Goal: Answer question/provide support: Share knowledge or assist other users

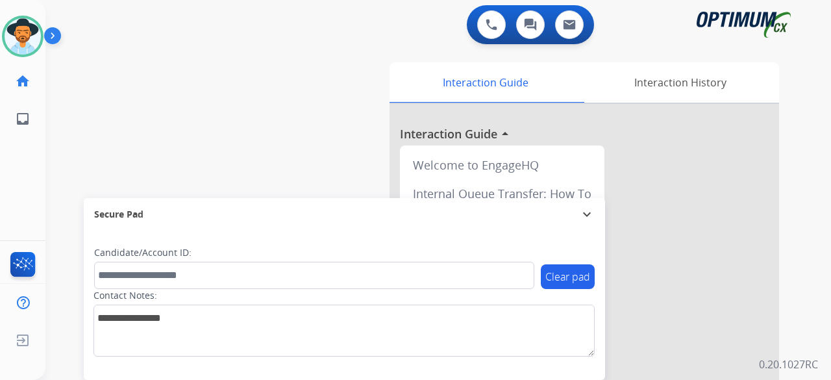
click at [94, 81] on div "swap_horiz Break voice bridge close_fullscreen Connect 3-Way Call merge_type Se…" at bounding box center [422, 318] width 755 height 542
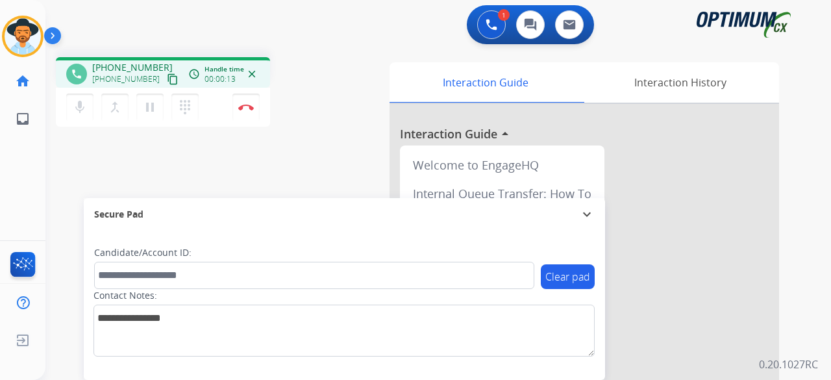
click at [167, 80] on mat-icon "content_copy" at bounding box center [173, 79] width 12 height 12
click at [252, 113] on button "Disconnect" at bounding box center [245, 107] width 27 height 27
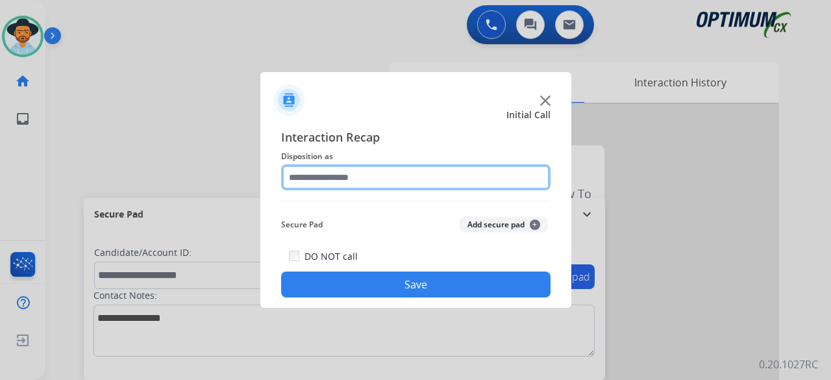
click at [434, 181] on input "text" at bounding box center [415, 177] width 269 height 26
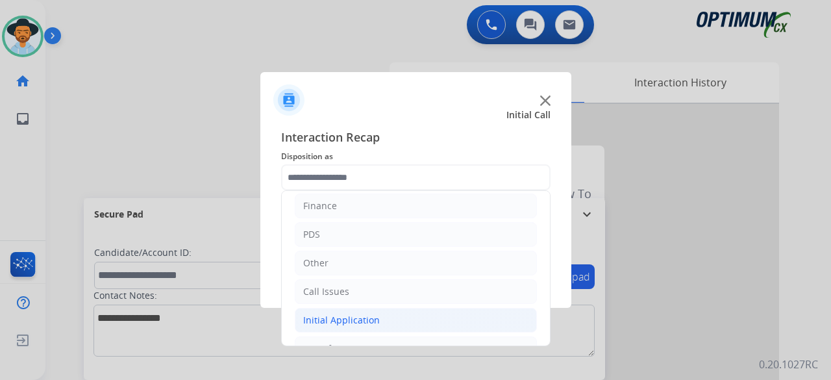
click at [336, 315] on div "Initial Application" at bounding box center [341, 320] width 77 height 13
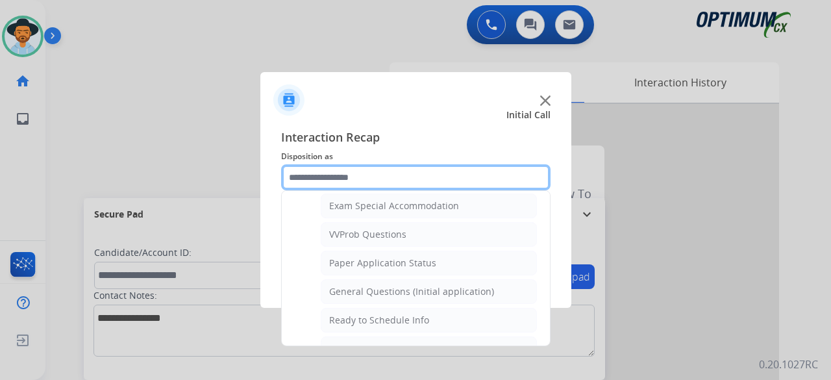
scroll to position [683, 0]
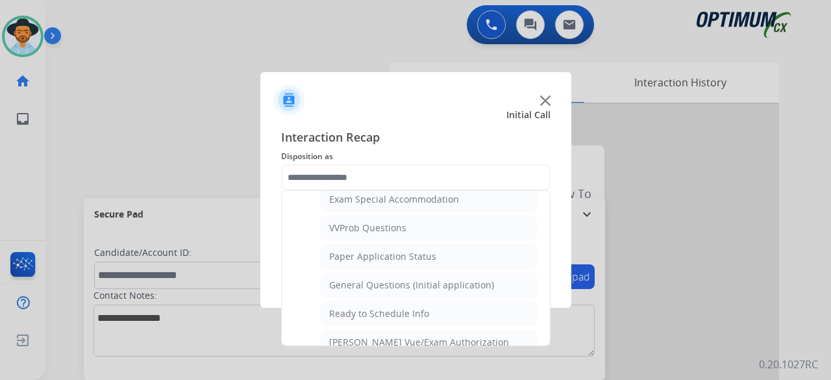
click at [417, 279] on div "General Questions (Initial application)" at bounding box center [411, 285] width 165 height 13
type input "**********"
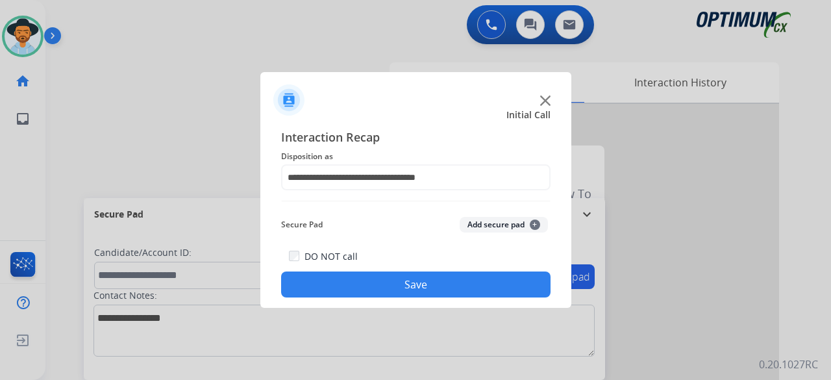
click at [501, 221] on button "Add secure pad +" at bounding box center [504, 225] width 88 height 16
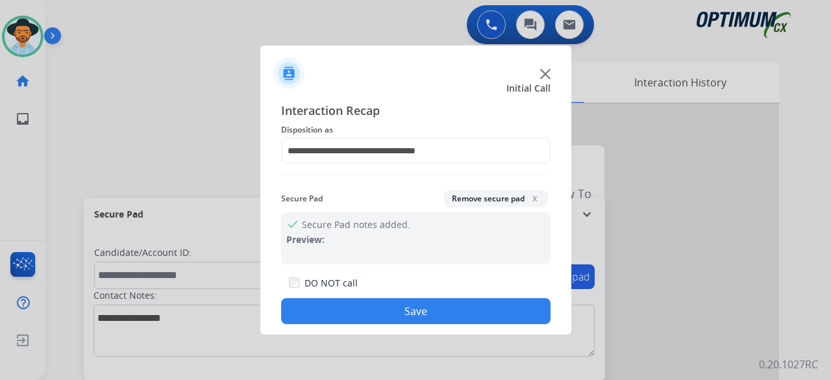
click at [420, 318] on button "Save" at bounding box center [415, 311] width 269 height 26
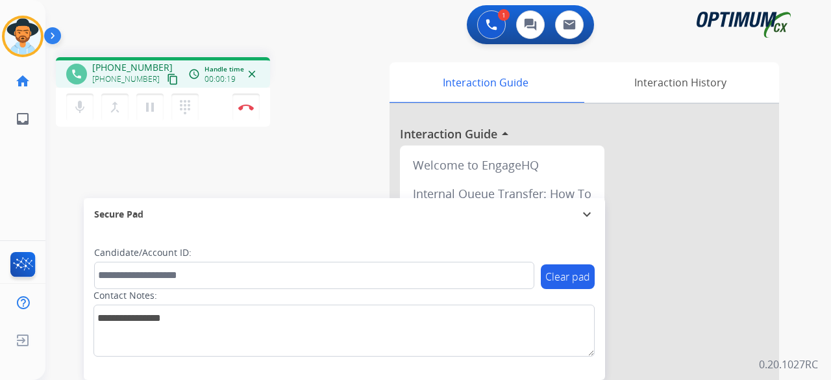
click at [167, 77] on mat-icon "content_copy" at bounding box center [173, 79] width 12 height 12
click at [251, 110] on button "Disconnect" at bounding box center [245, 107] width 27 height 27
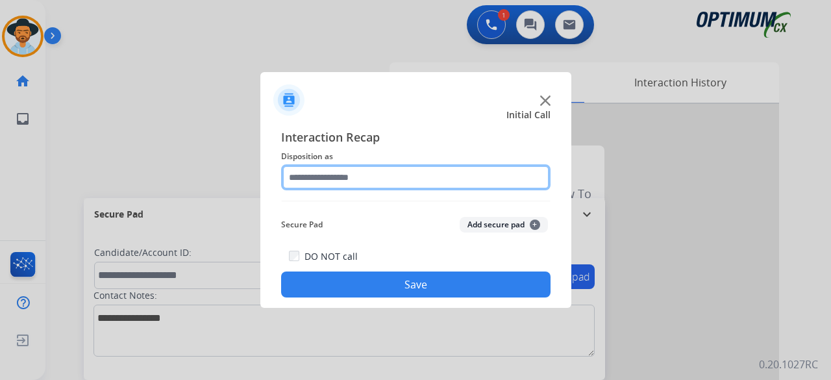
click at [455, 176] on input "text" at bounding box center [415, 177] width 269 height 26
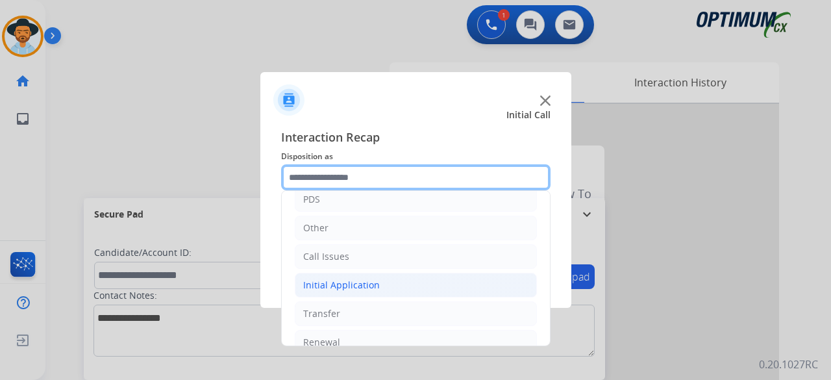
scroll to position [84, 0]
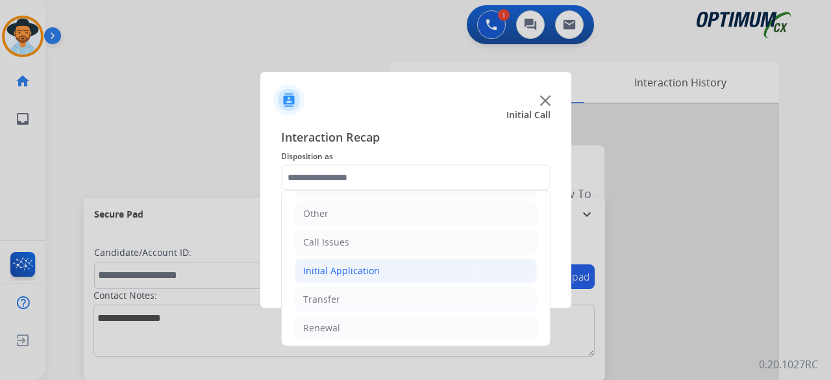
click at [412, 277] on li "Initial Application" at bounding box center [416, 270] width 242 height 25
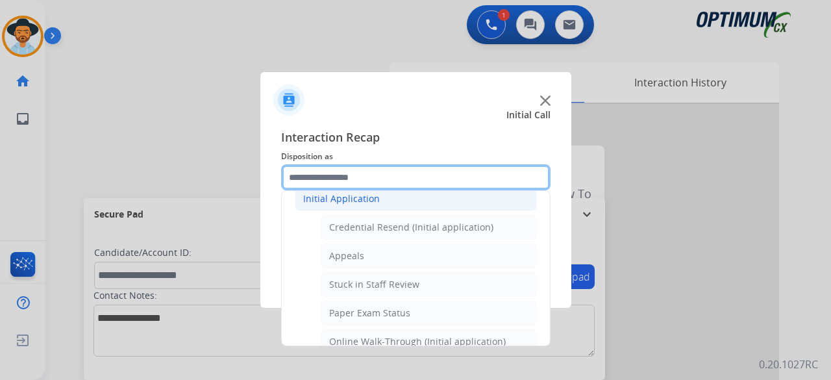
scroll to position [147, 0]
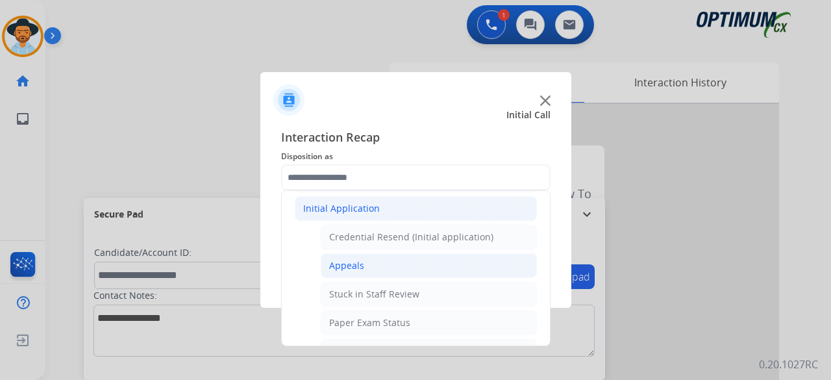
click at [371, 268] on li "Appeals" at bounding box center [429, 265] width 216 height 25
type input "*******"
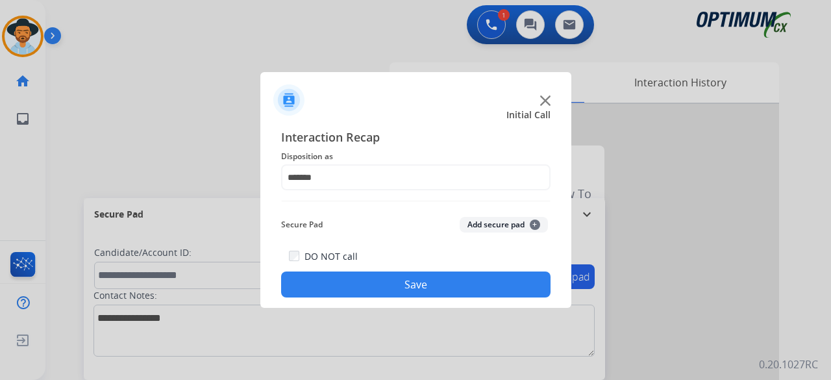
click at [440, 285] on button "Save" at bounding box center [415, 284] width 269 height 26
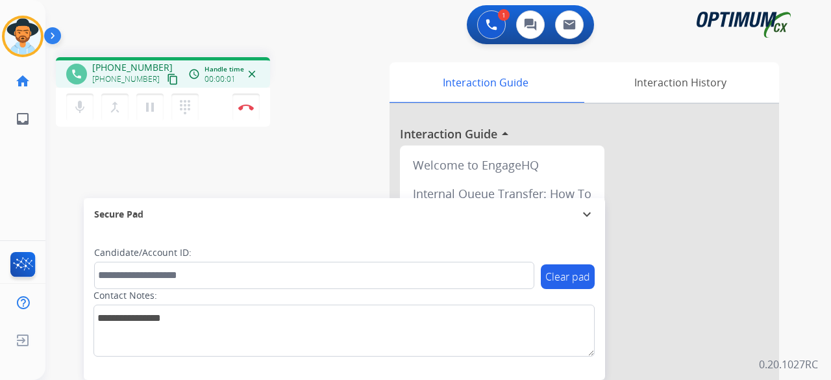
click at [167, 79] on mat-icon "content_copy" at bounding box center [173, 79] width 12 height 12
click at [245, 107] on img at bounding box center [246, 107] width 16 height 6
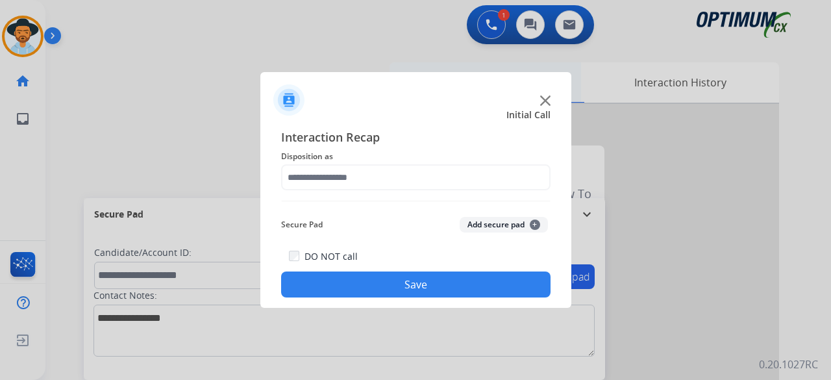
click at [545, 97] on img at bounding box center [545, 100] width 10 height 10
click at [545, 97] on div "Interaction Guide" at bounding box center [486, 82] width 192 height 40
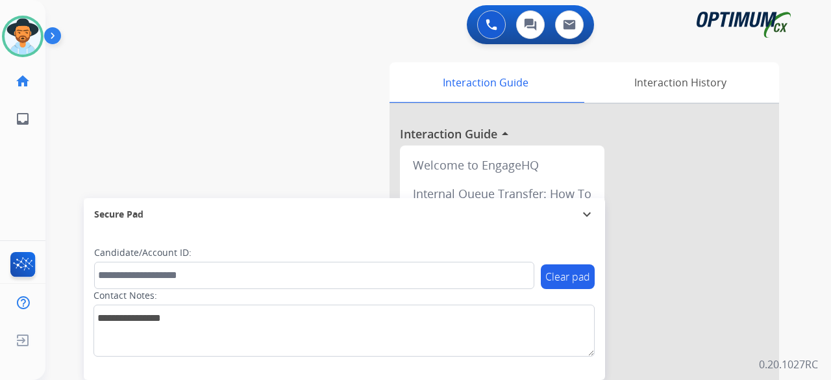
click at [375, 131] on div "Interaction Guide Interaction History Interaction Guide arrow_drop_up Welcome t…" at bounding box center [575, 325] width 407 height 526
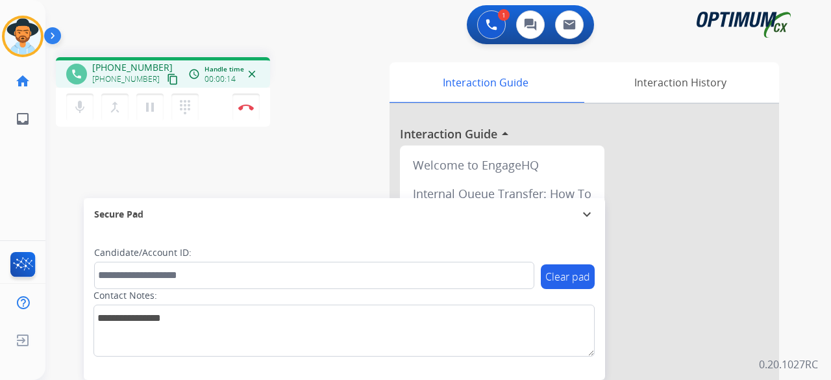
click at [167, 82] on mat-icon "content_copy" at bounding box center [173, 79] width 12 height 12
click at [167, 80] on mat-icon "content_copy" at bounding box center [173, 79] width 12 height 12
click at [249, 108] on img at bounding box center [246, 107] width 16 height 6
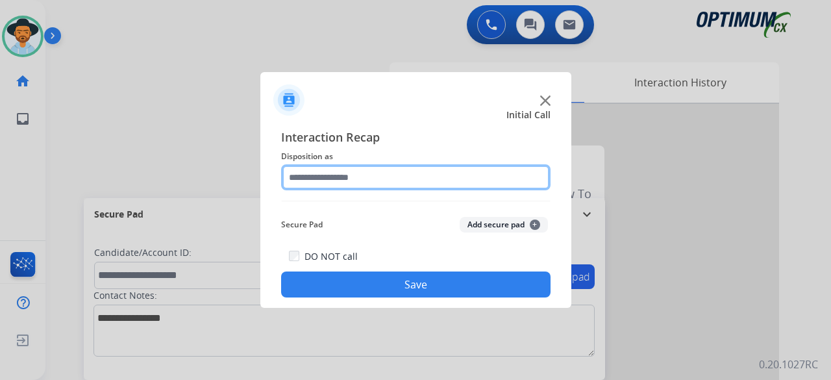
click at [330, 178] on input "text" at bounding box center [415, 177] width 269 height 26
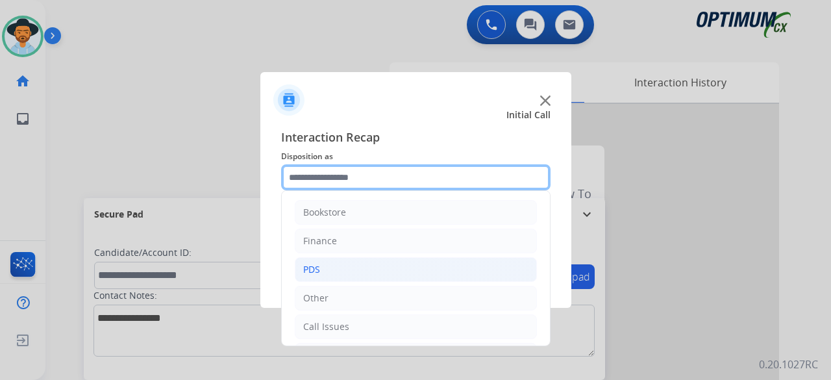
scroll to position [84, 0]
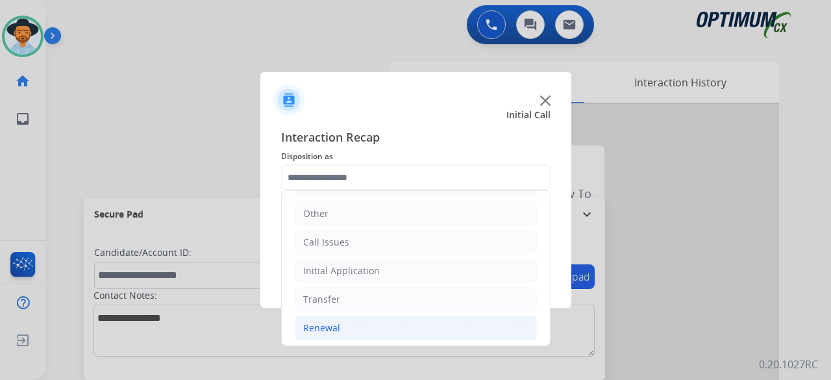
click at [375, 325] on li "Renewal" at bounding box center [416, 328] width 242 height 25
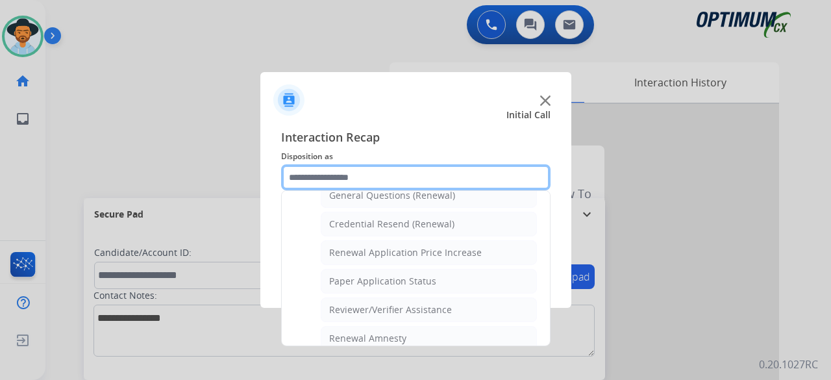
scroll to position [407, 0]
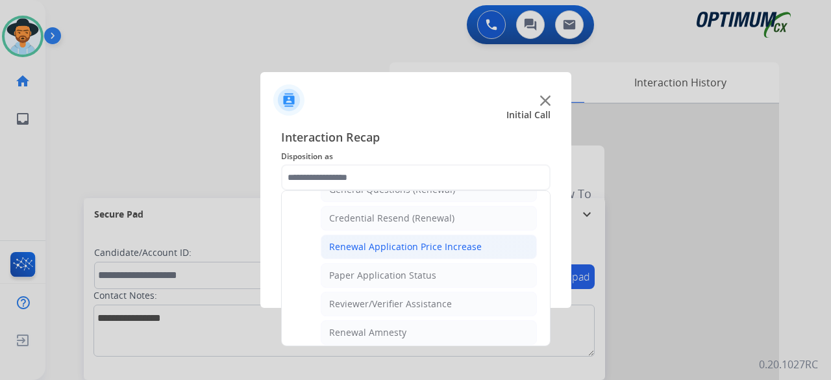
click at [386, 243] on div "Renewal Application Price Increase" at bounding box center [405, 246] width 153 height 13
type input "**********"
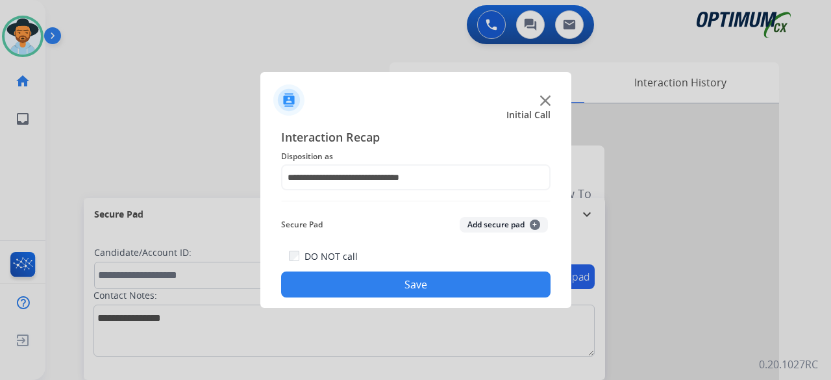
click at [473, 218] on button "Add secure pad +" at bounding box center [504, 225] width 88 height 16
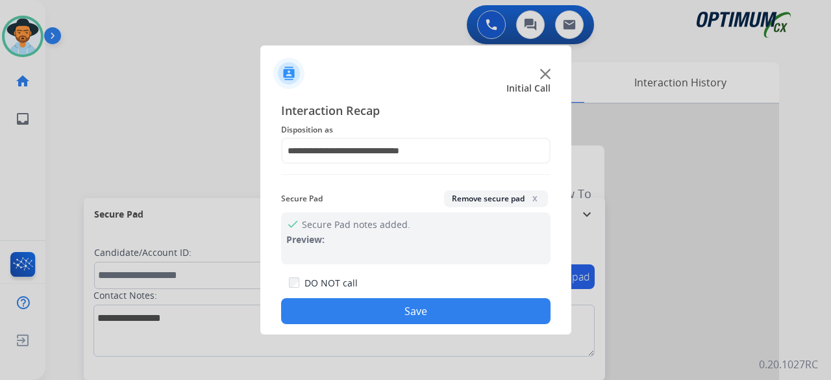
click at [400, 307] on button "Save" at bounding box center [415, 311] width 269 height 26
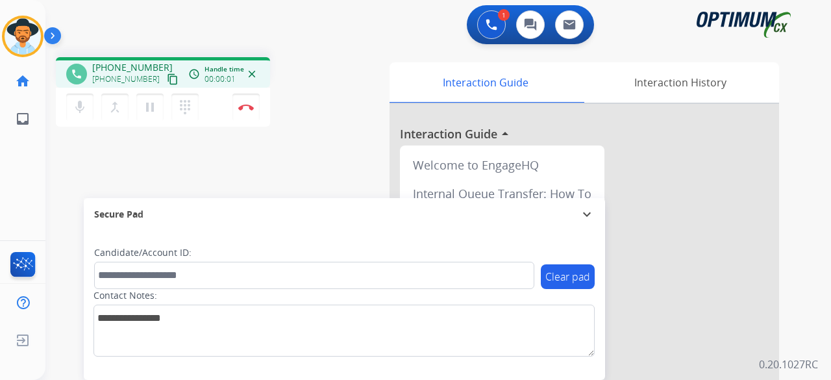
click at [167, 77] on mat-icon "content_copy" at bounding box center [173, 79] width 12 height 12
click at [253, 112] on button "Disconnect" at bounding box center [245, 107] width 27 height 27
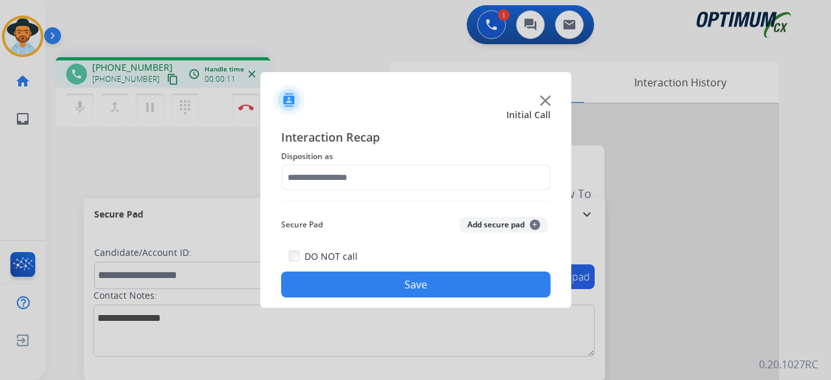
click at [545, 101] on img at bounding box center [545, 100] width 10 height 10
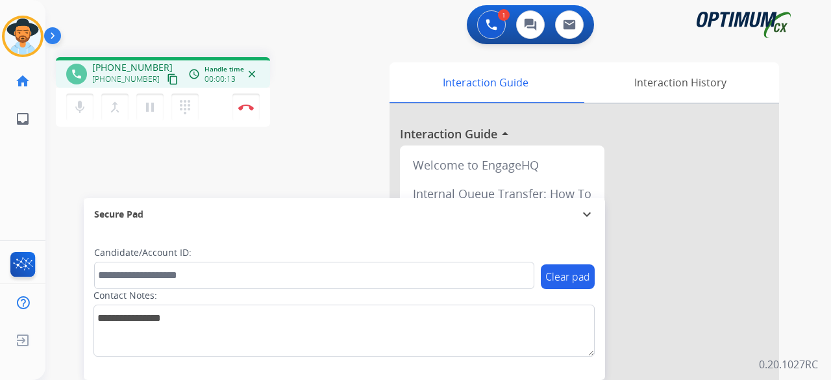
click at [167, 77] on mat-icon "content_copy" at bounding box center [173, 79] width 12 height 12
drag, startPoint x: 161, startPoint y: 79, endPoint x: 175, endPoint y: 60, distance: 23.8
click at [165, 77] on button "content_copy" at bounding box center [173, 79] width 16 height 16
click at [240, 113] on button "Disconnect" at bounding box center [245, 107] width 27 height 27
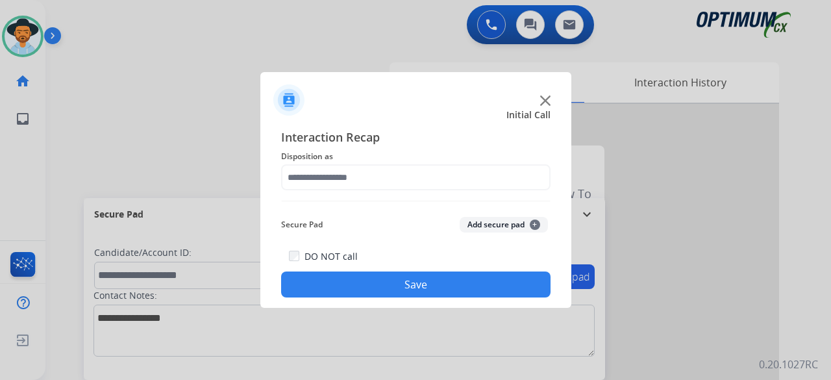
click at [543, 99] on img at bounding box center [545, 100] width 10 height 10
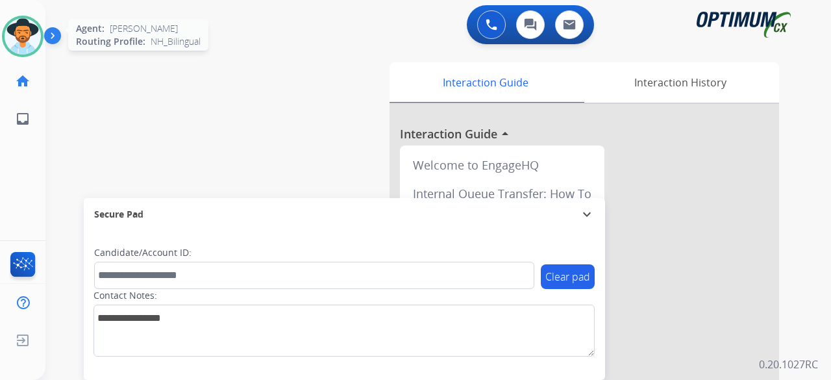
click at [22, 43] on img at bounding box center [23, 36] width 36 height 36
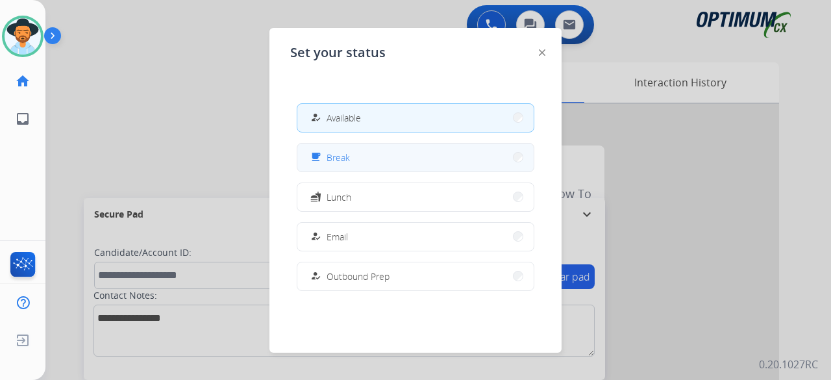
click at [373, 164] on button "free_breakfast Break" at bounding box center [415, 158] width 236 height 28
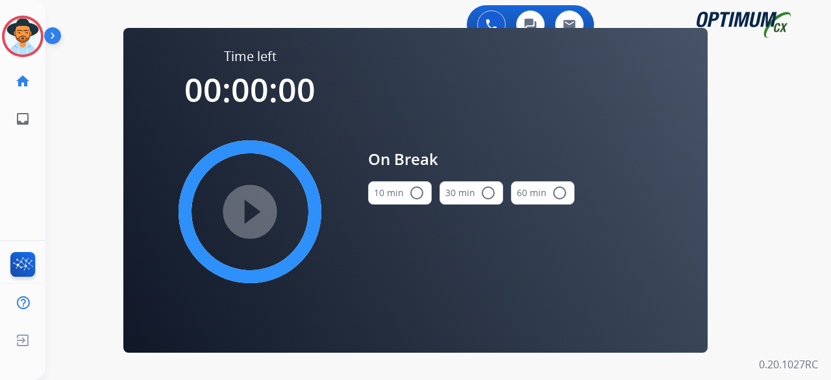
click at [84, 115] on div "0 Voice Interactions 0 Chat Interactions 0 Email Interactions swap_horiz Break …" at bounding box center [438, 190] width 786 height 380
click at [41, 32] on div at bounding box center [23, 37] width 42 height 42
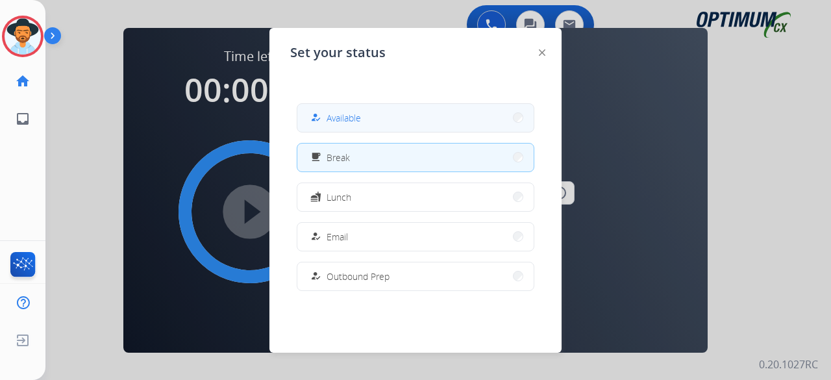
click at [366, 112] on button "how_to_reg Available" at bounding box center [415, 118] width 236 height 28
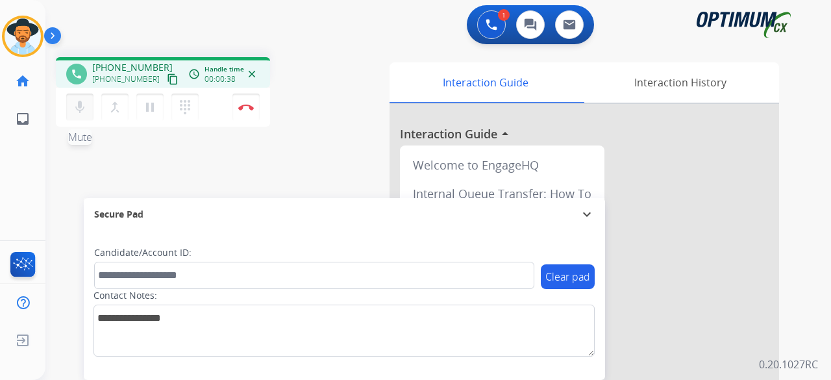
click at [80, 103] on mat-icon "mic" at bounding box center [80, 107] width 16 height 16
click at [83, 108] on mat-icon "mic_off" at bounding box center [80, 107] width 16 height 16
click at [167, 77] on mat-icon "content_copy" at bounding box center [173, 79] width 12 height 12
click at [165, 86] on button "content_copy" at bounding box center [173, 79] width 16 height 16
click at [77, 108] on mat-icon "mic" at bounding box center [80, 107] width 16 height 16
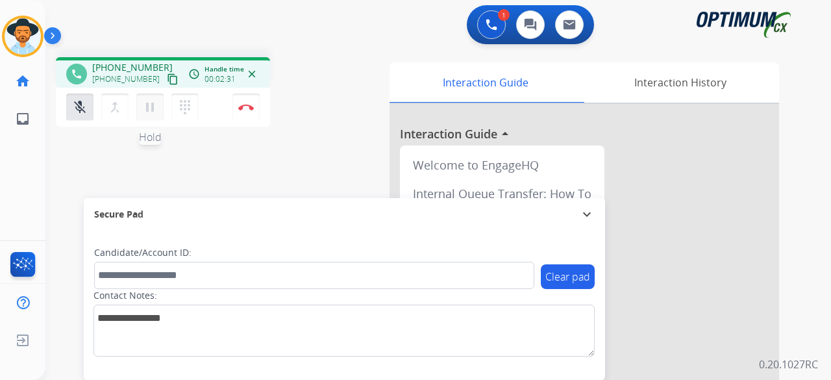
click at [144, 102] on mat-icon "pause" at bounding box center [150, 107] width 16 height 16
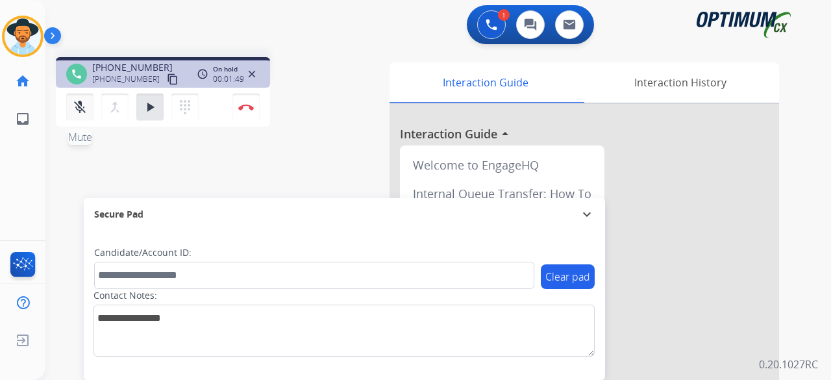
click at [81, 106] on mat-icon "mic_off" at bounding box center [80, 107] width 16 height 16
click at [160, 110] on button "play_arrow Hold" at bounding box center [149, 107] width 27 height 27
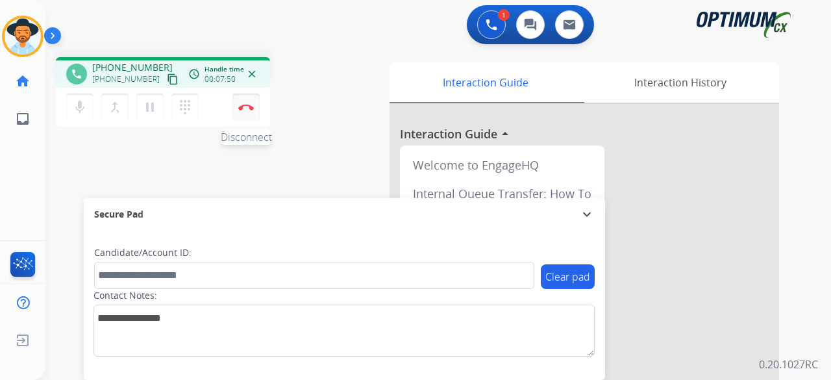
click at [253, 106] on img at bounding box center [246, 107] width 16 height 6
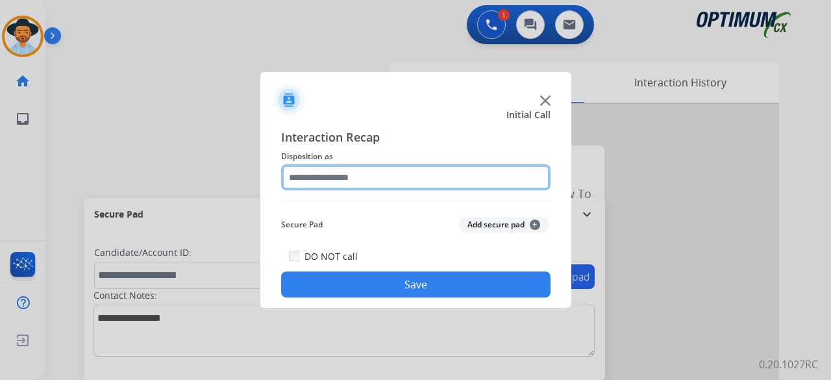
click at [412, 181] on input "text" at bounding box center [415, 177] width 269 height 26
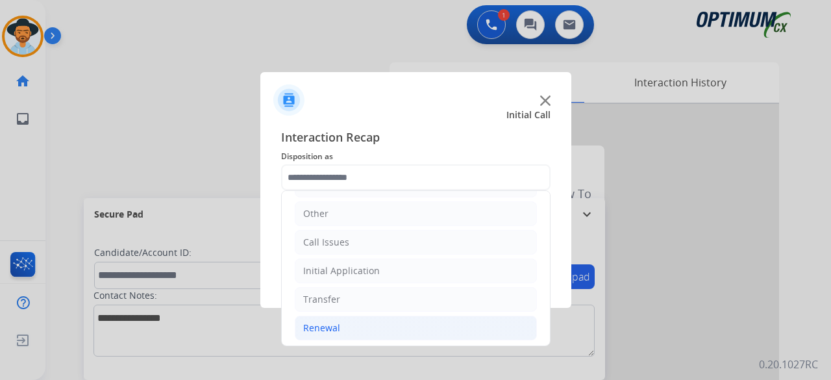
click at [338, 321] on div "Renewal" at bounding box center [321, 327] width 37 height 13
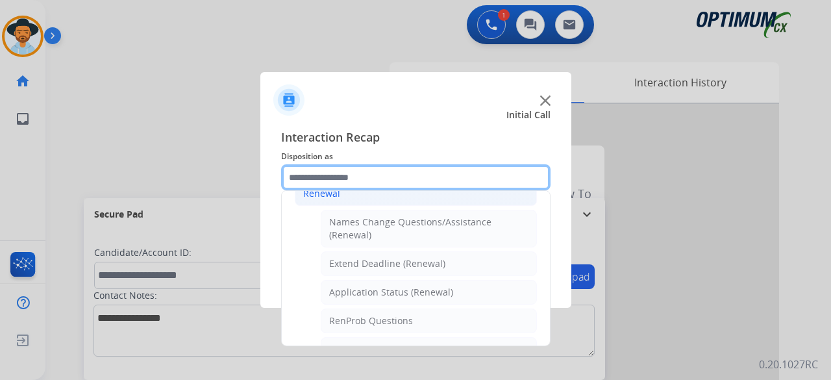
scroll to position [232, 0]
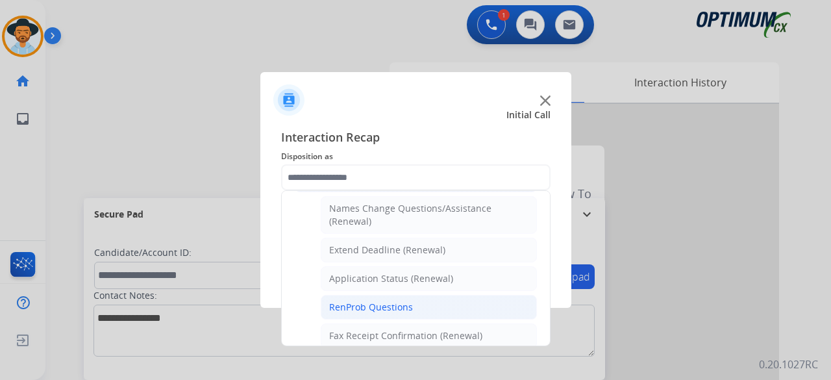
click at [379, 301] on div "RenProb Questions" at bounding box center [371, 307] width 84 height 13
type input "**********"
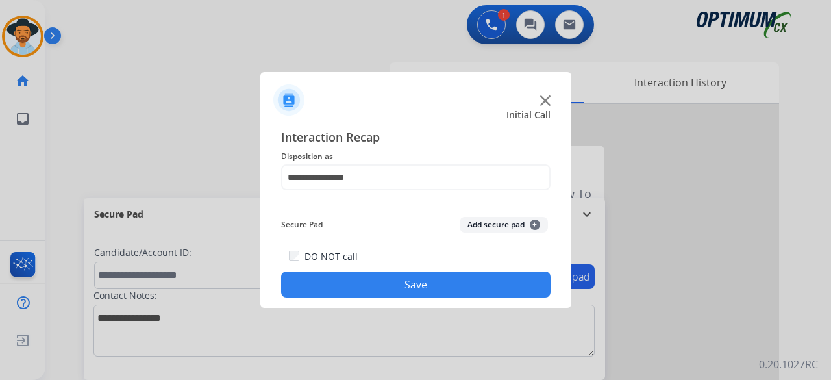
click at [482, 223] on button "Add secure pad +" at bounding box center [504, 225] width 88 height 16
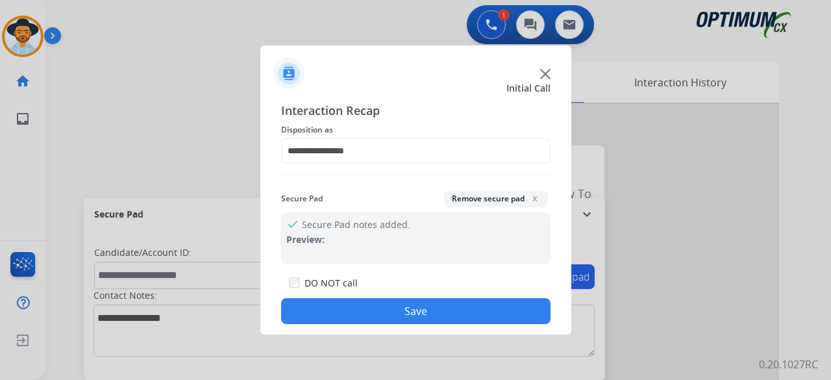
click at [434, 310] on button "Save" at bounding box center [415, 311] width 269 height 26
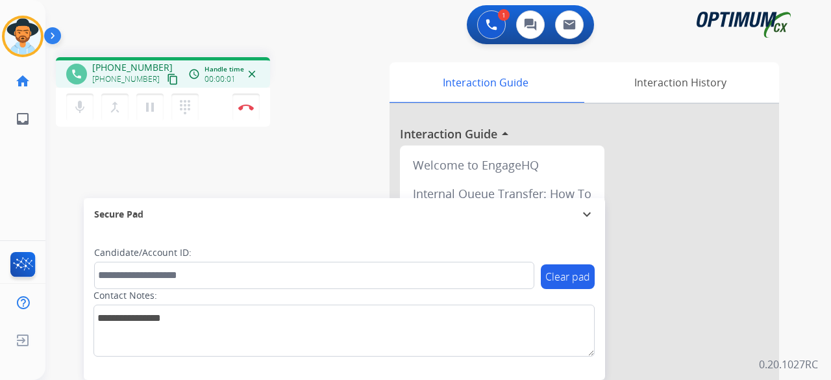
click at [167, 77] on mat-icon "content_copy" at bounding box center [173, 79] width 12 height 12
click at [125, 14] on div "1 Voice Interactions 0 Chat Interactions 0 Email Interactions" at bounding box center [430, 26] width 739 height 42
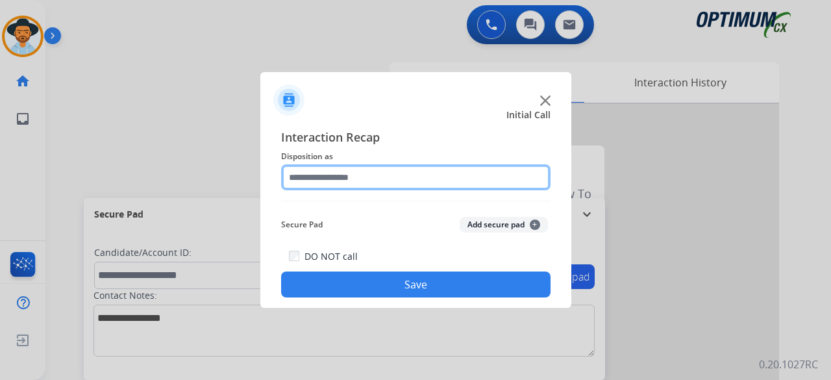
click at [342, 181] on input "text" at bounding box center [415, 177] width 269 height 26
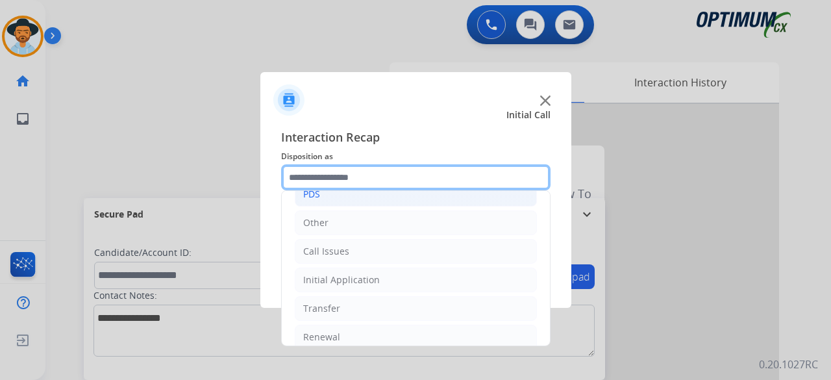
scroll to position [84, 0]
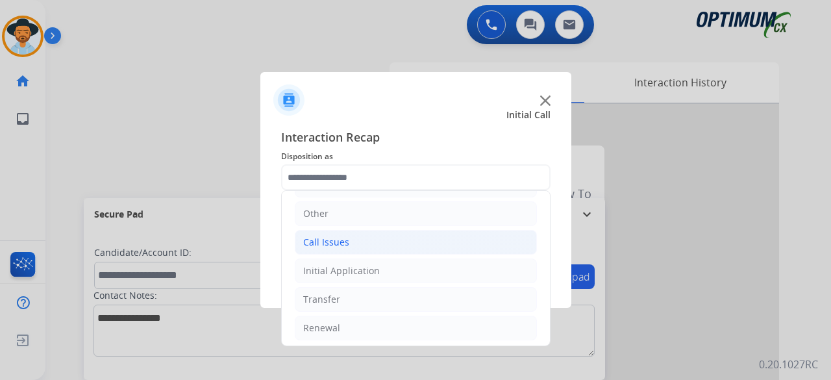
click at [358, 250] on li "Call Issues" at bounding box center [416, 242] width 242 height 25
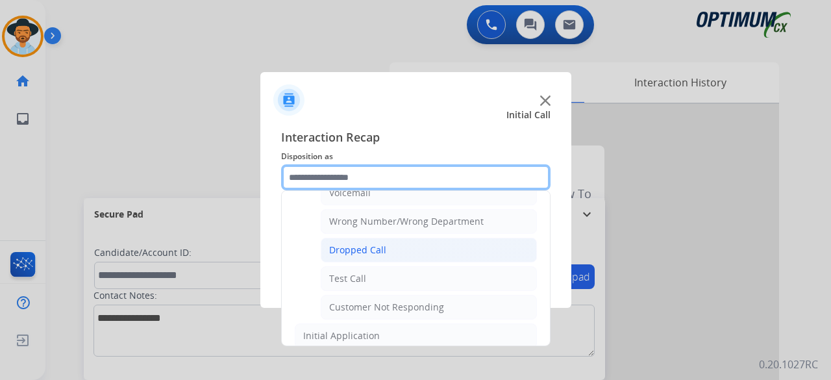
scroll to position [181, 0]
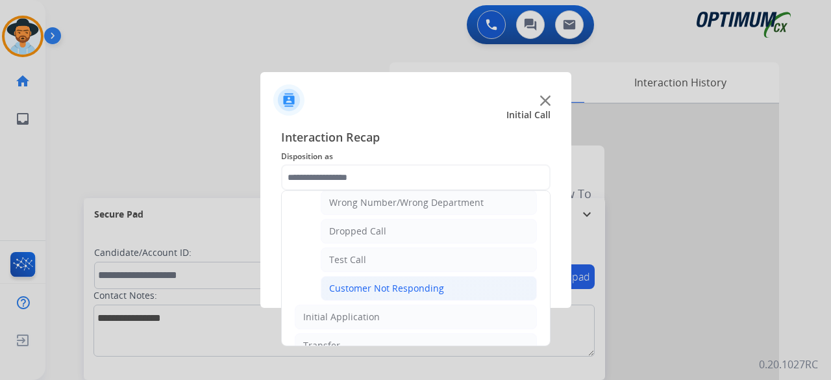
click at [412, 294] on li "Customer Not Responding" at bounding box center [429, 288] width 216 height 25
type input "**********"
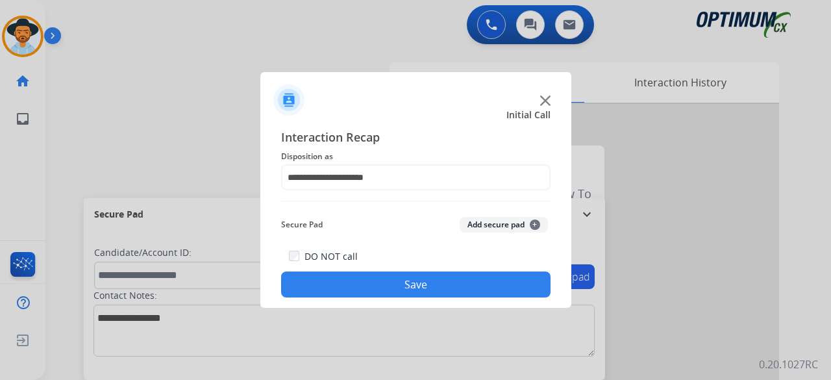
click at [520, 218] on div "Secure Pad Add secure pad +" at bounding box center [415, 225] width 269 height 26
click at [514, 220] on button "Add secure pad +" at bounding box center [504, 225] width 88 height 16
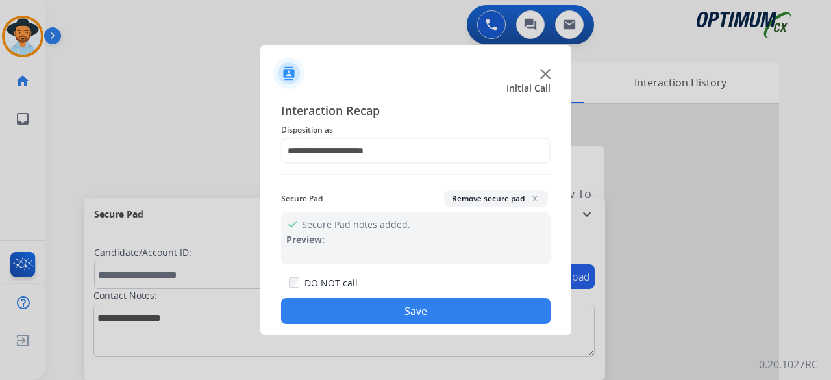
click at [443, 311] on button "Save" at bounding box center [415, 311] width 269 height 26
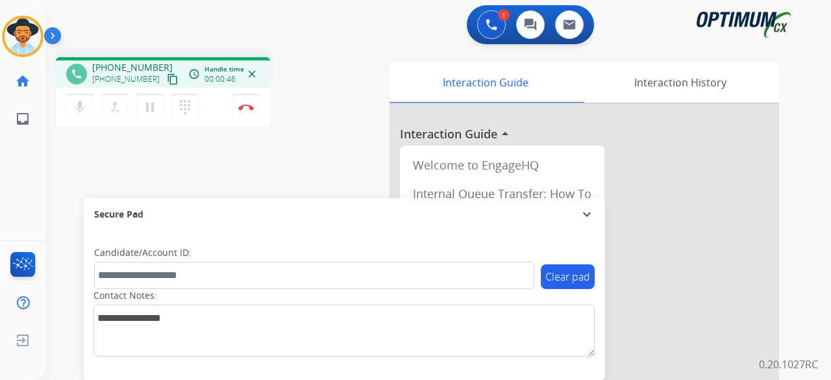
click at [167, 78] on mat-icon "content_copy" at bounding box center [173, 79] width 12 height 12
click at [249, 104] on img at bounding box center [246, 107] width 16 height 6
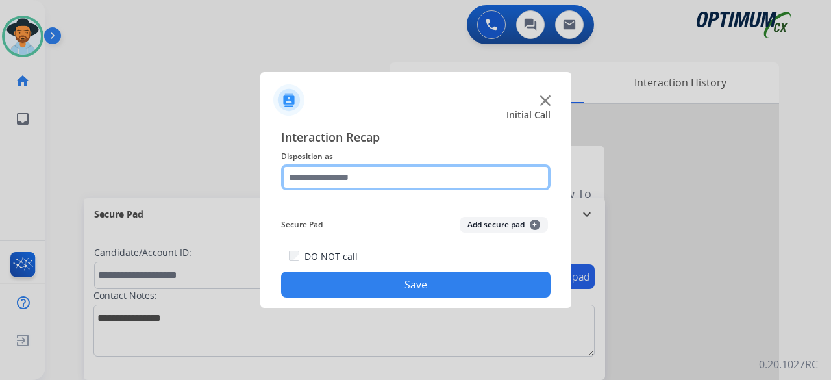
click at [405, 180] on input "text" at bounding box center [415, 177] width 269 height 26
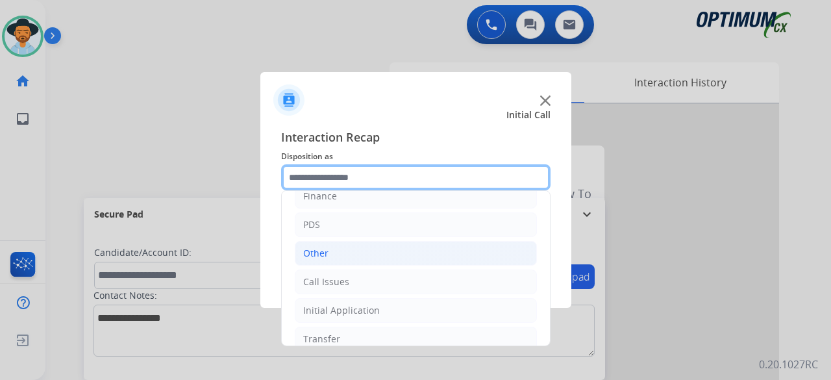
scroll to position [84, 0]
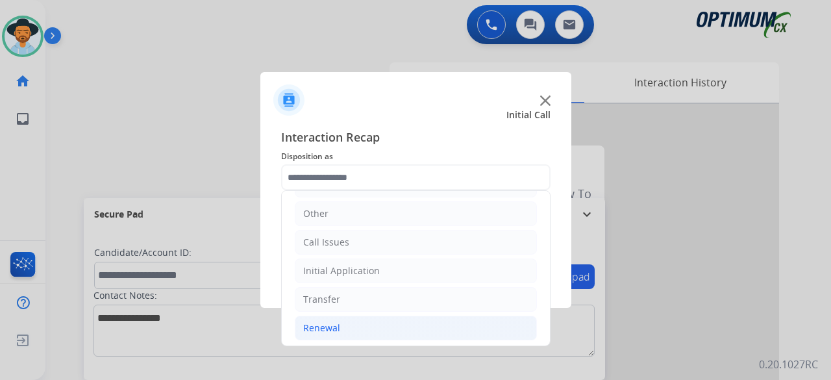
click at [342, 316] on li "Renewal" at bounding box center [416, 328] width 242 height 25
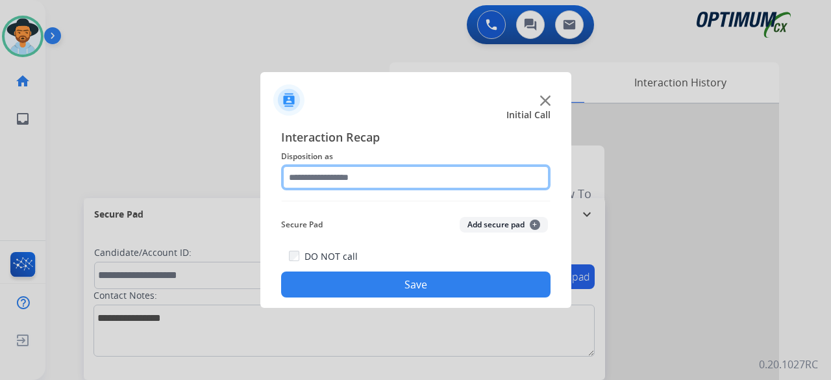
click at [448, 179] on input "text" at bounding box center [415, 177] width 269 height 26
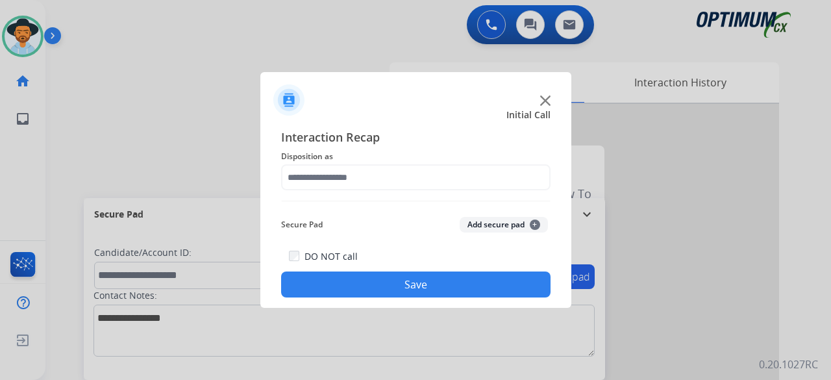
click at [411, 102] on div at bounding box center [415, 94] width 311 height 45
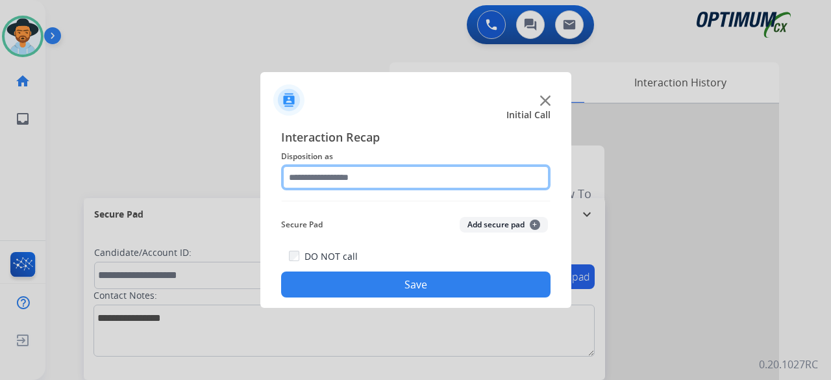
click at [326, 183] on input "text" at bounding box center [415, 177] width 269 height 26
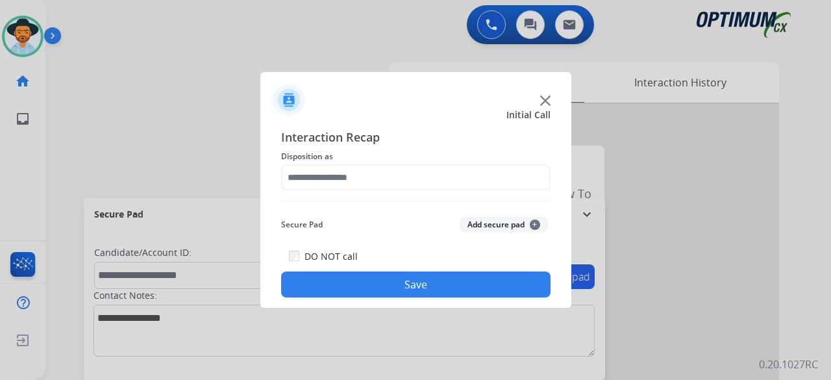
click at [343, 123] on div "Interaction Recap Disposition as Secure Pad Add secure pad + DO NOT call Save" at bounding box center [415, 213] width 311 height 190
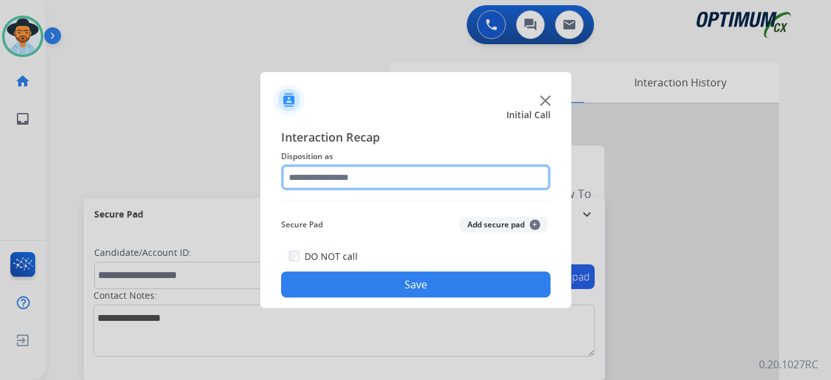
click at [318, 172] on input "text" at bounding box center [415, 177] width 269 height 26
click at [347, 182] on input "text" at bounding box center [415, 177] width 269 height 26
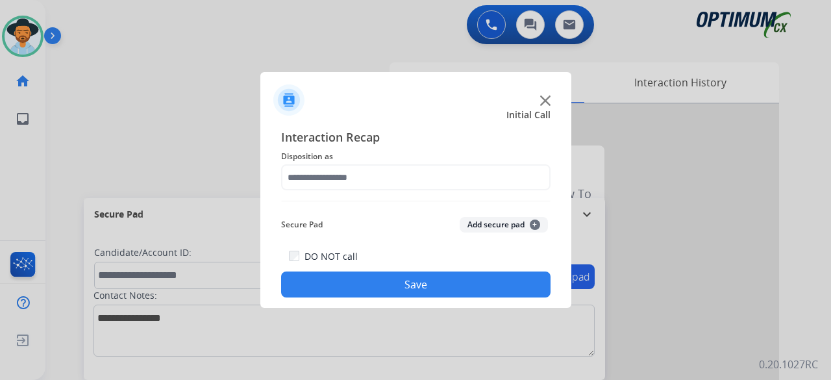
click at [381, 121] on div "Interaction Recap Disposition as Secure Pad Add secure pad + DO NOT call Save" at bounding box center [415, 213] width 311 height 190
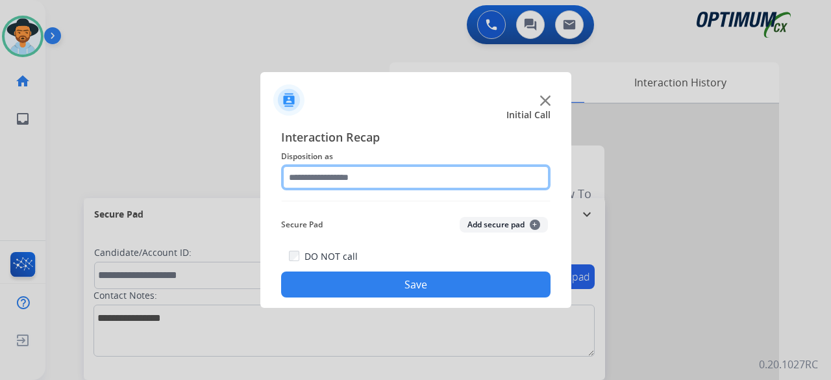
click at [297, 172] on input "text" at bounding box center [415, 177] width 269 height 26
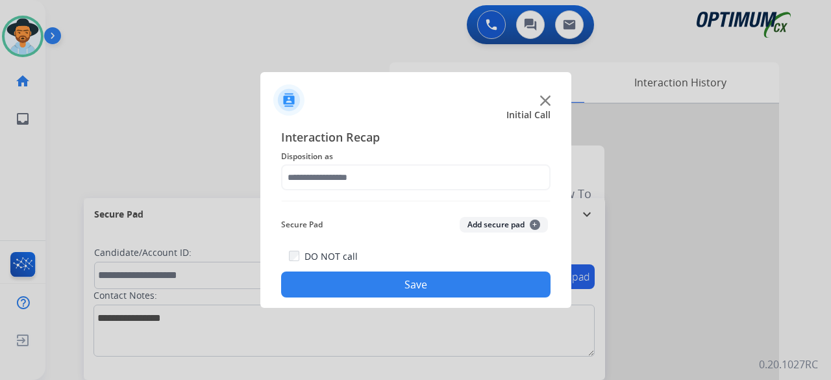
click at [541, 99] on img at bounding box center [545, 100] width 10 height 10
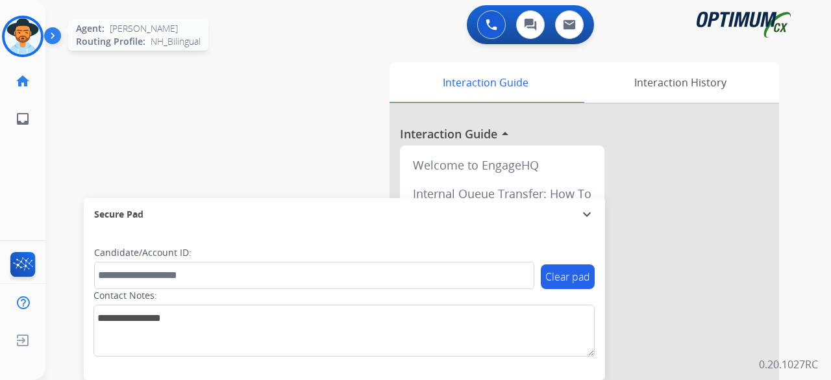
click at [39, 40] on img at bounding box center [23, 36] width 36 height 36
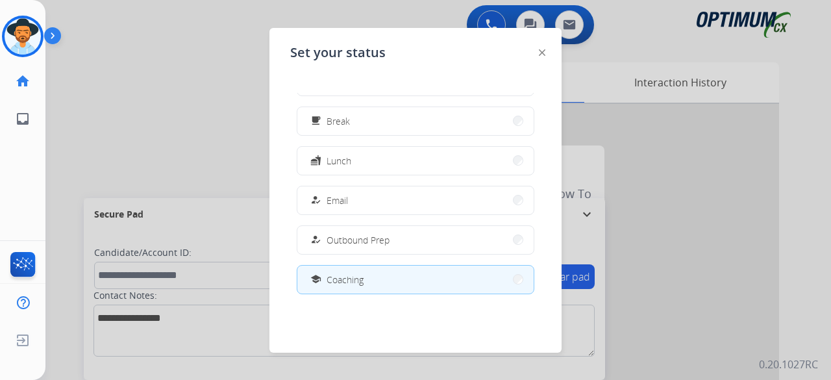
scroll to position [0, 0]
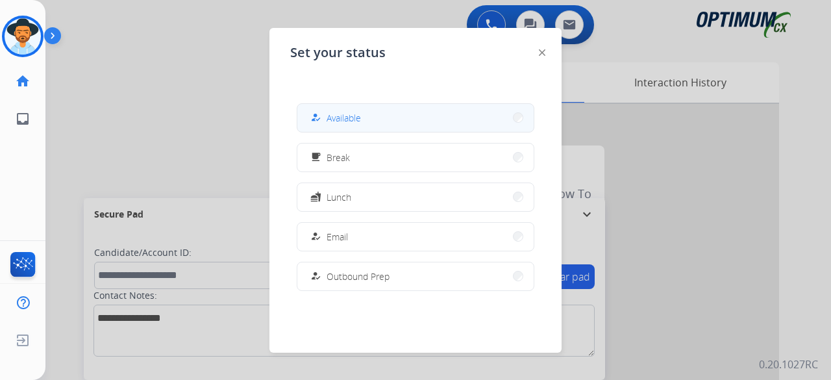
click at [413, 121] on button "how_to_reg Available" at bounding box center [415, 118] width 236 height 28
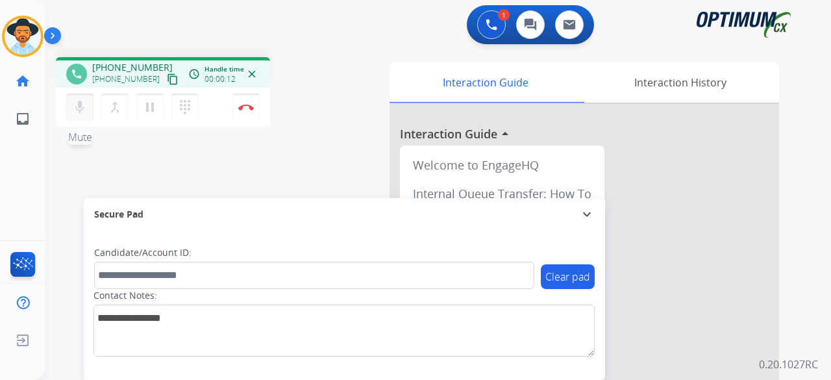
click at [75, 105] on mat-icon "mic" at bounding box center [80, 107] width 16 height 16
click at [83, 101] on mat-icon "mic_off" at bounding box center [80, 107] width 16 height 16
click at [167, 79] on mat-icon "content_copy" at bounding box center [173, 79] width 12 height 12
click at [248, 105] on img at bounding box center [246, 107] width 16 height 6
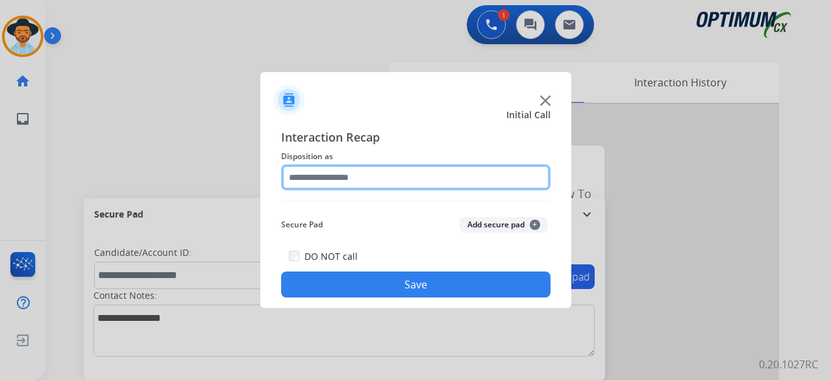
click at [400, 176] on input "text" at bounding box center [415, 177] width 269 height 26
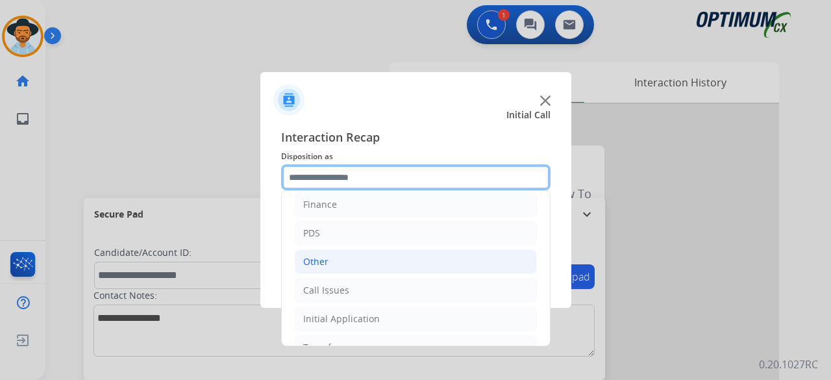
scroll to position [84, 0]
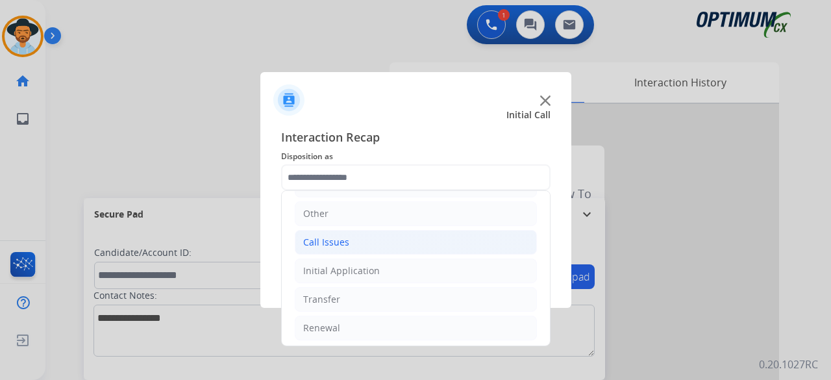
drag, startPoint x: 390, startPoint y: 254, endPoint x: 414, endPoint y: 238, distance: 29.0
click at [412, 240] on ul "Bookstore Finance PDS Other Call Issues Initial Application Transfer Renewal" at bounding box center [416, 228] width 268 height 243
click at [414, 237] on li "Call Issues" at bounding box center [416, 242] width 242 height 25
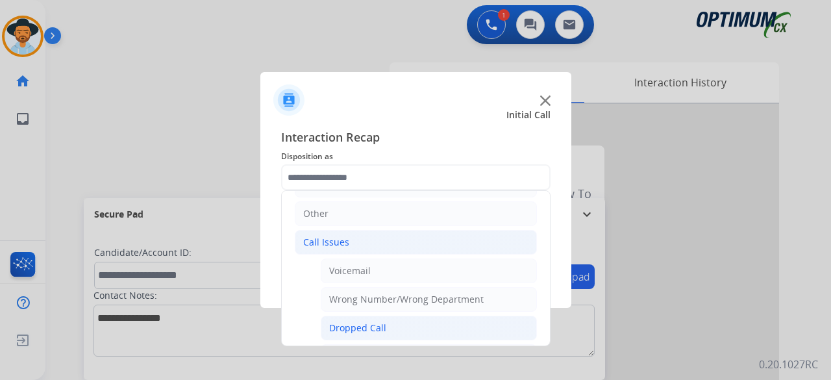
click at [379, 322] on div "Dropped Call" at bounding box center [357, 327] width 57 height 13
type input "**********"
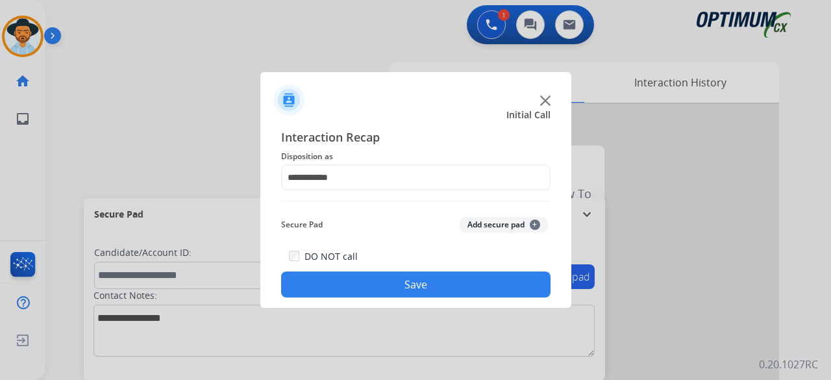
click at [509, 219] on button "Add secure pad +" at bounding box center [504, 225] width 88 height 16
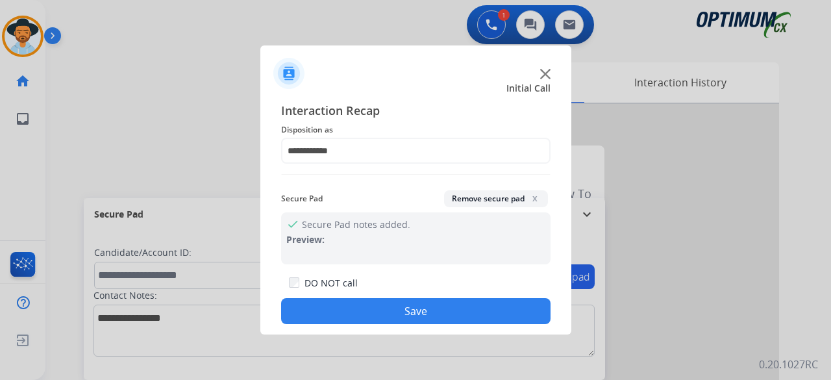
click at [432, 311] on button "Save" at bounding box center [415, 311] width 269 height 26
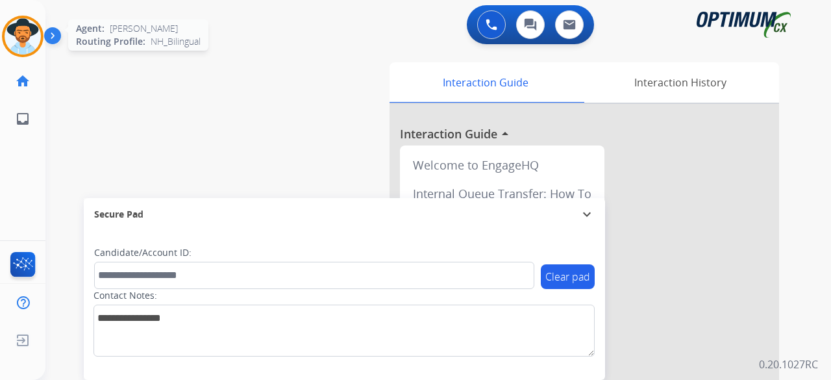
click at [30, 24] on img at bounding box center [23, 36] width 36 height 36
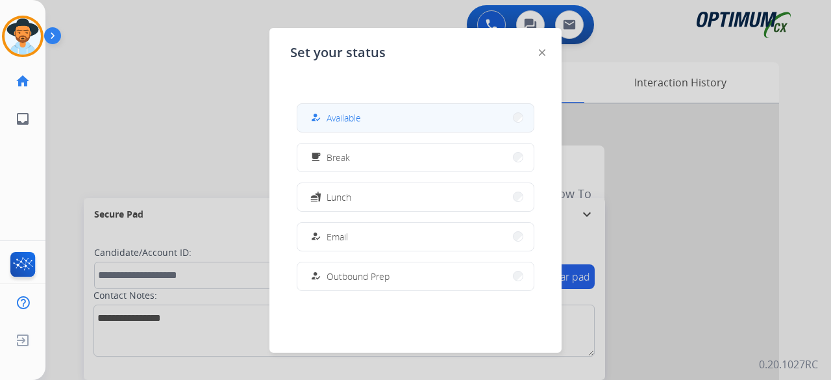
click at [416, 112] on button "how_to_reg Available" at bounding box center [415, 118] width 236 height 28
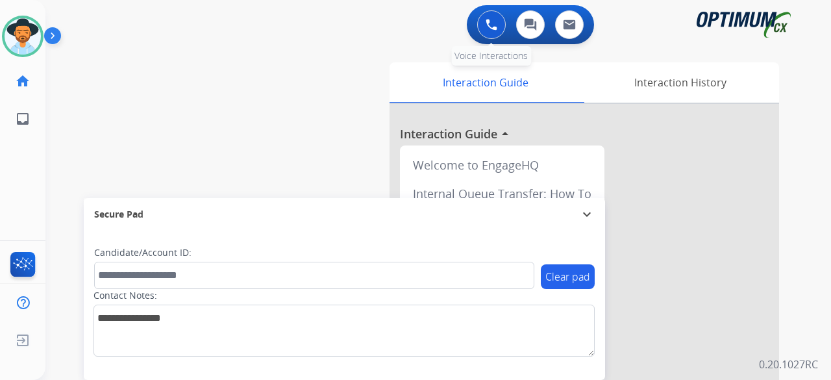
click at [492, 23] on img at bounding box center [492, 25] width 12 height 12
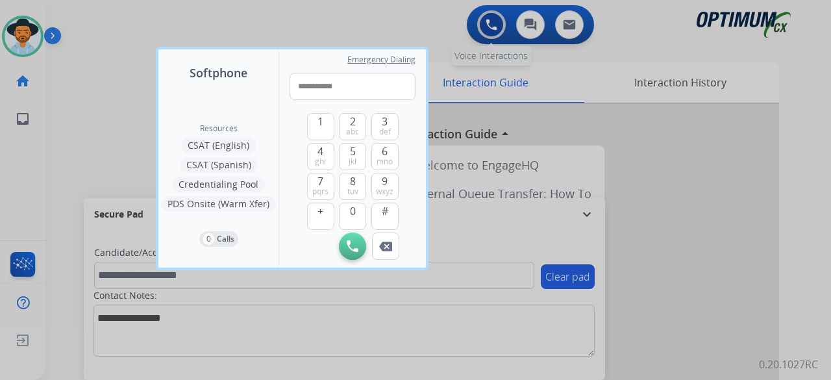
type input "**********"
click at [352, 245] on img at bounding box center [353, 246] width 12 height 12
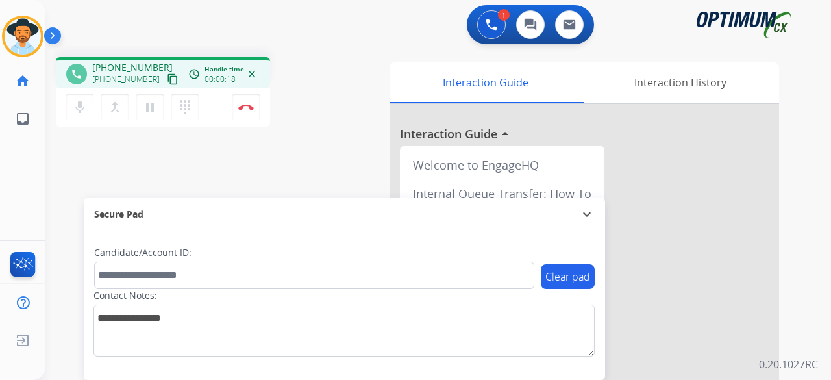
click at [167, 80] on mat-icon "content_copy" at bounding box center [173, 79] width 12 height 12
click at [77, 102] on mat-icon "mic" at bounding box center [80, 107] width 16 height 16
click at [77, 100] on mat-icon "mic_off" at bounding box center [80, 107] width 16 height 16
click at [245, 111] on button "Disconnect" at bounding box center [245, 107] width 27 height 27
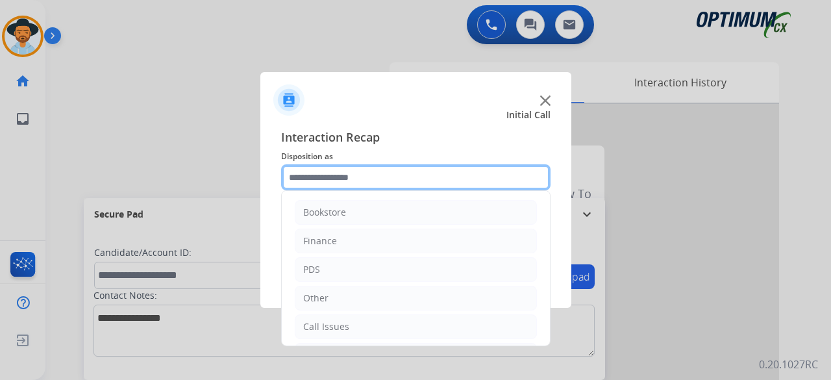
click at [416, 180] on input "text" at bounding box center [415, 177] width 269 height 26
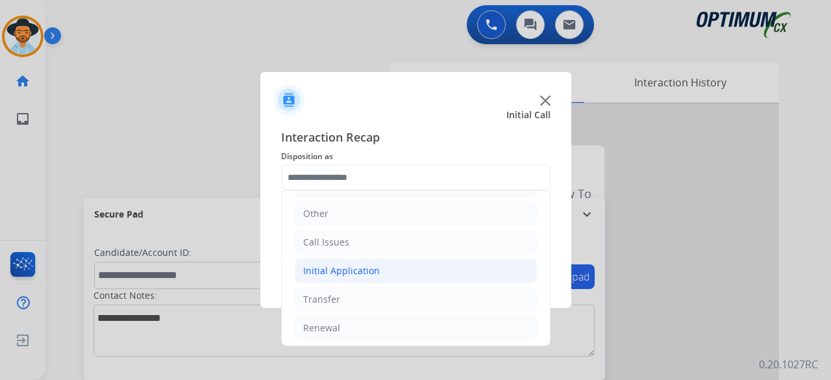
click at [409, 264] on li "Initial Application" at bounding box center [416, 270] width 242 height 25
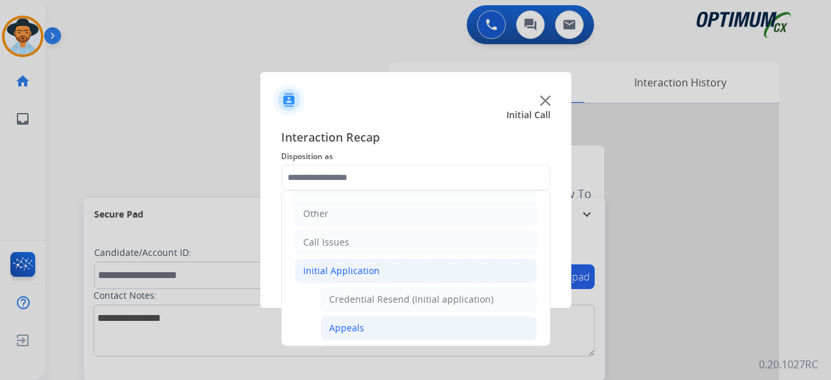
click at [404, 325] on li "Appeals" at bounding box center [429, 328] width 216 height 25
type input "*******"
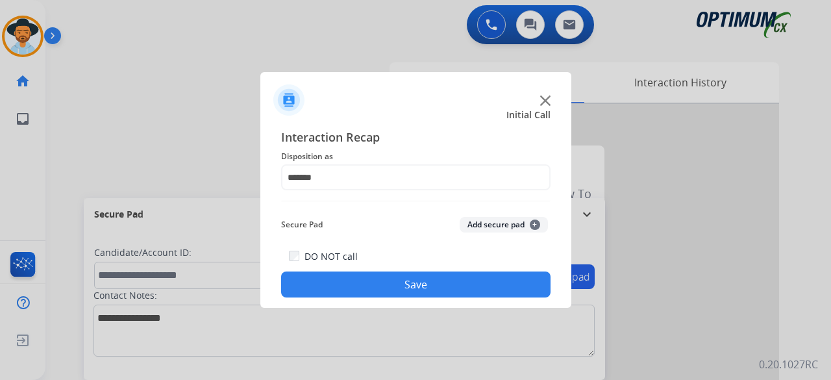
click at [486, 234] on div "Secure Pad Add secure pad +" at bounding box center [415, 225] width 269 height 26
click at [497, 228] on button "Add secure pad +" at bounding box center [504, 225] width 88 height 16
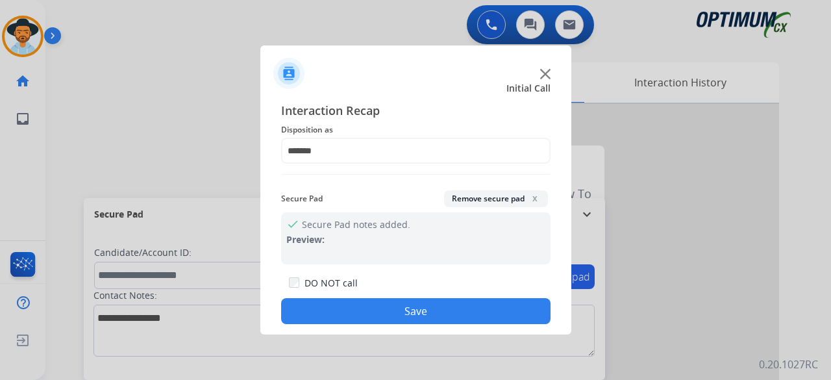
click at [410, 307] on button "Save" at bounding box center [415, 311] width 269 height 26
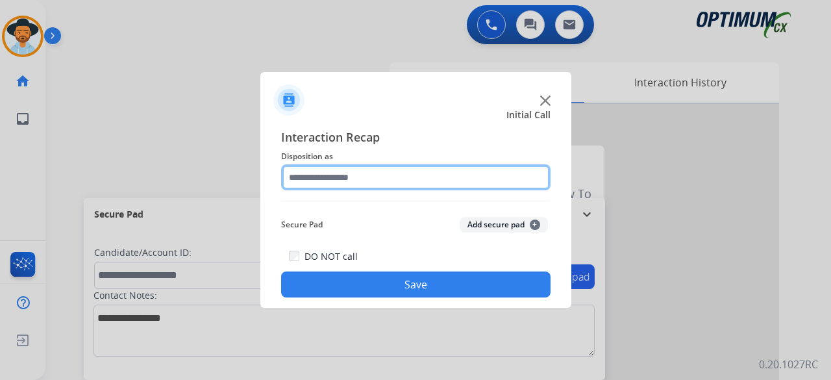
click at [395, 181] on input "text" at bounding box center [415, 177] width 269 height 26
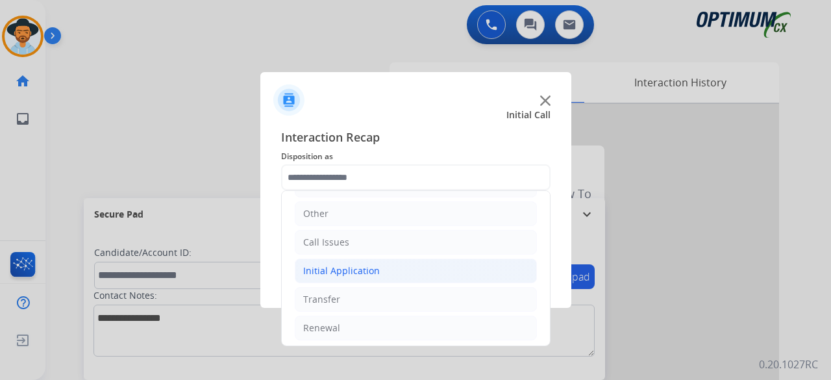
click at [368, 260] on li "Initial Application" at bounding box center [416, 270] width 242 height 25
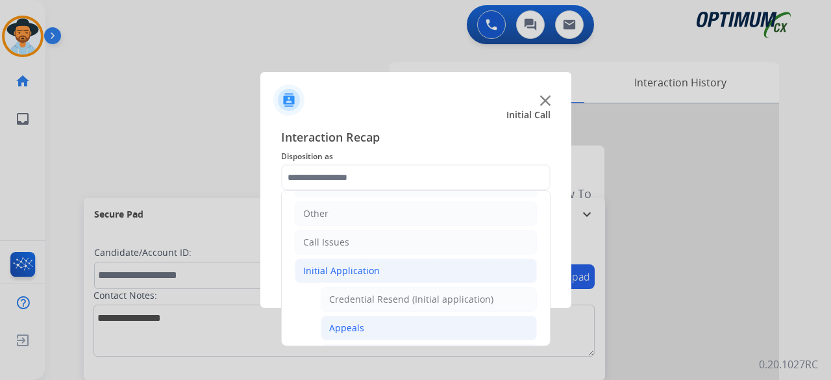
click at [367, 332] on li "Appeals" at bounding box center [429, 328] width 216 height 25
type input "*******"
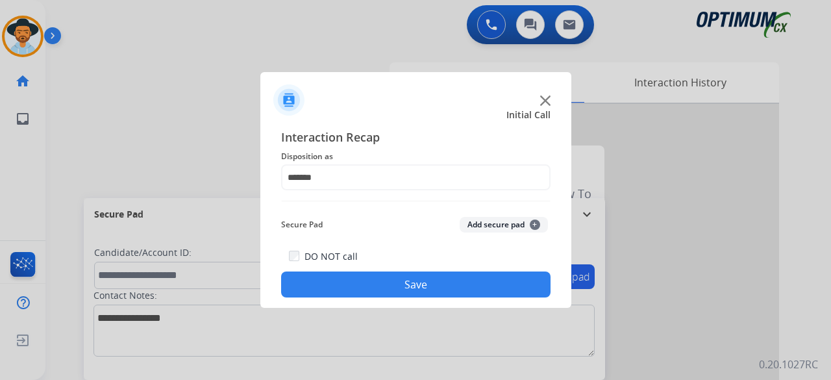
click at [502, 231] on button "Add secure pad +" at bounding box center [504, 225] width 88 height 16
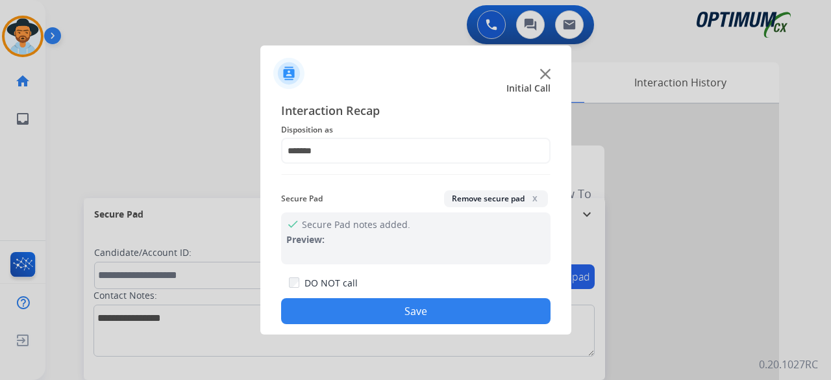
click at [420, 305] on button "Save" at bounding box center [415, 311] width 269 height 26
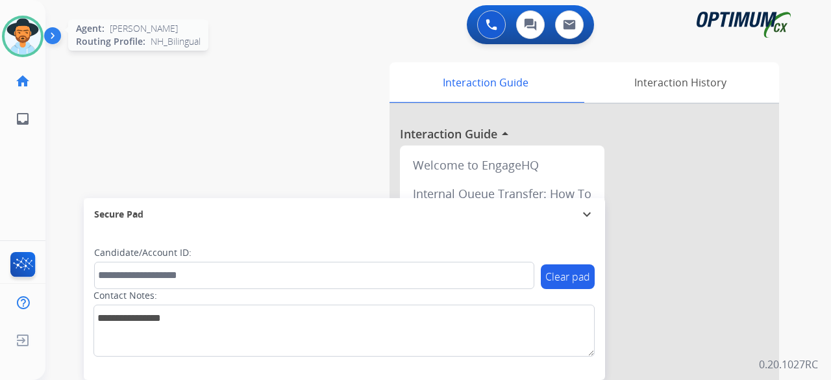
click at [31, 26] on img at bounding box center [23, 36] width 36 height 36
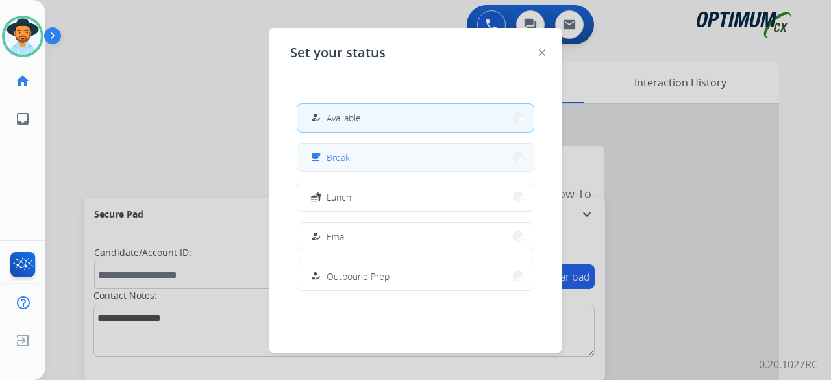
click at [345, 158] on span "Break" at bounding box center [338, 158] width 23 height 14
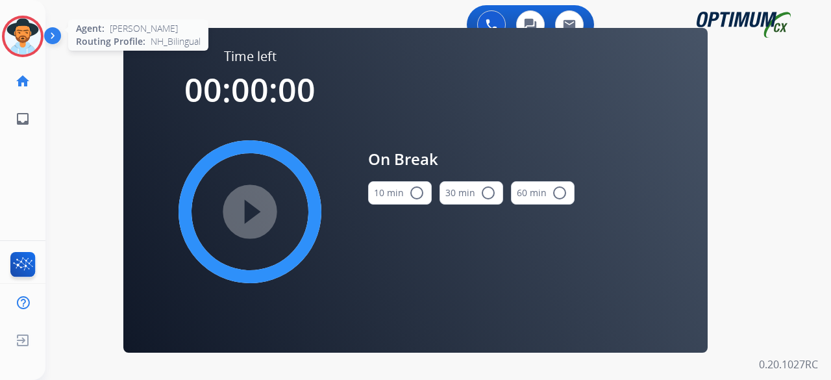
click at [29, 42] on img at bounding box center [23, 36] width 36 height 36
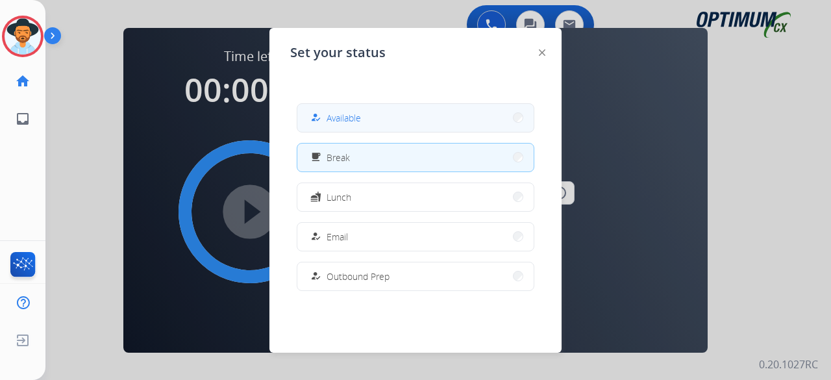
click at [409, 124] on button "how_to_reg Available" at bounding box center [415, 118] width 236 height 28
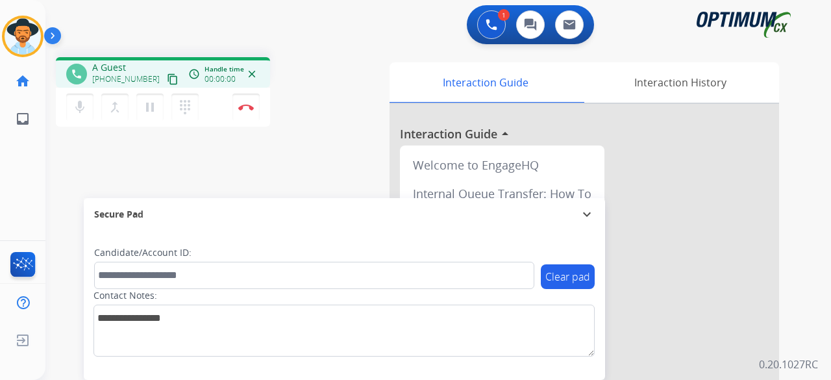
click at [167, 79] on mat-icon "content_copy" at bounding box center [173, 79] width 12 height 12
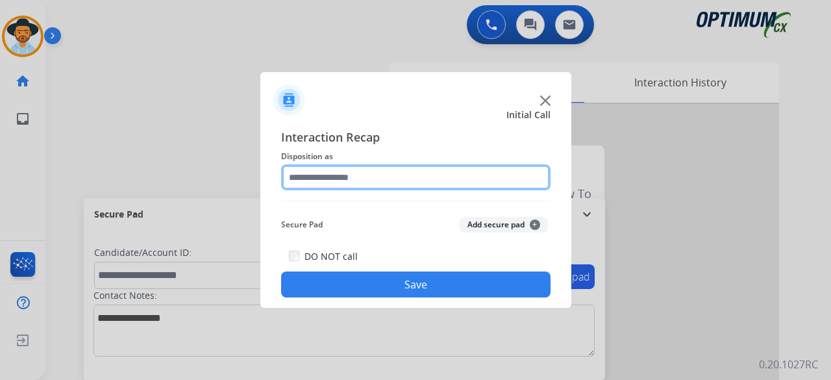
click at [373, 172] on input "text" at bounding box center [415, 177] width 269 height 26
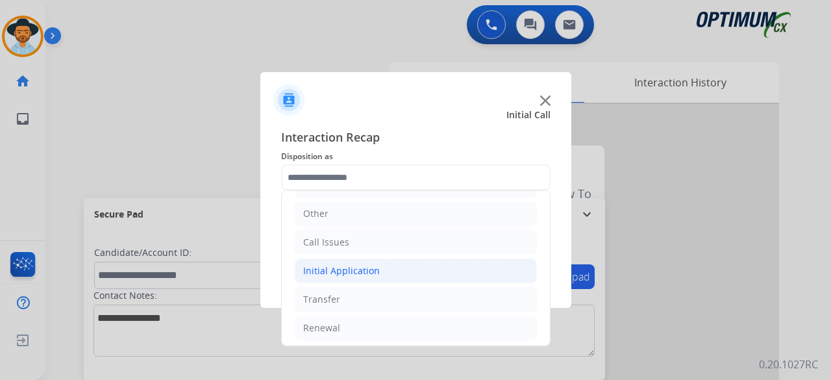
click at [391, 264] on li "Initial Application" at bounding box center [416, 270] width 242 height 25
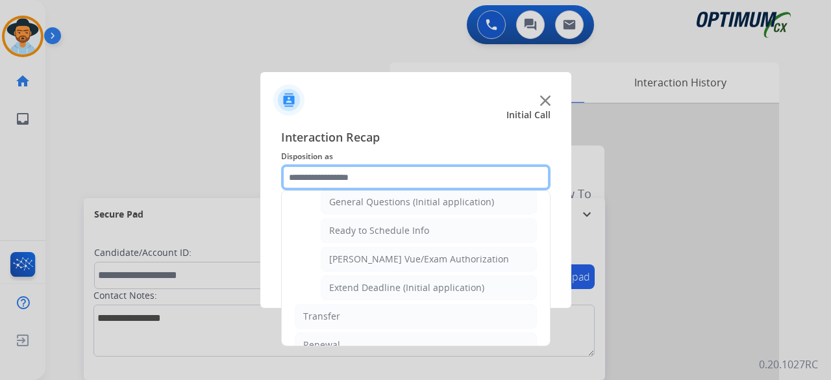
scroll to position [773, 0]
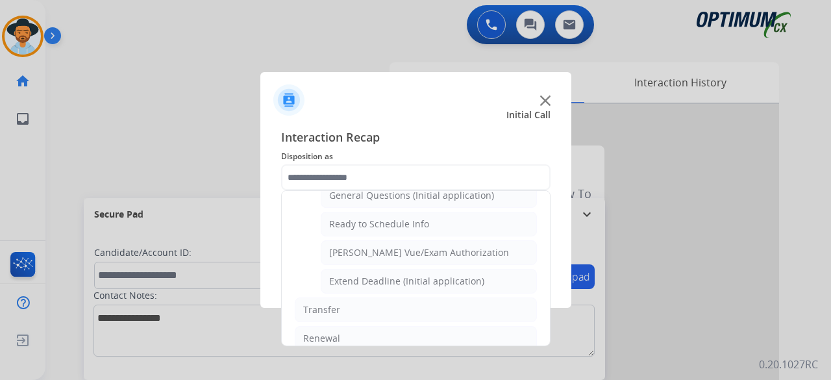
drag, startPoint x: 418, startPoint y: 295, endPoint x: 407, endPoint y: 410, distance: 115.4
click at [407, 379] on html "Outbound call Quit Outbound call Quit Initial Call Interaction Recap Dispositio…" at bounding box center [415, 190] width 831 height 380
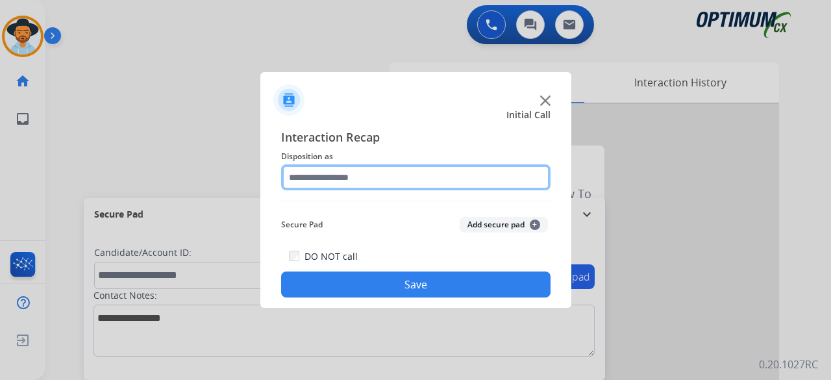
click at [426, 170] on input "text" at bounding box center [415, 177] width 269 height 26
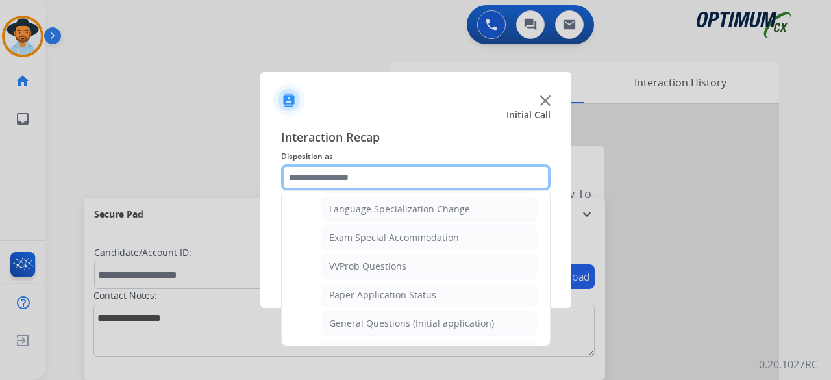
scroll to position [653, 0]
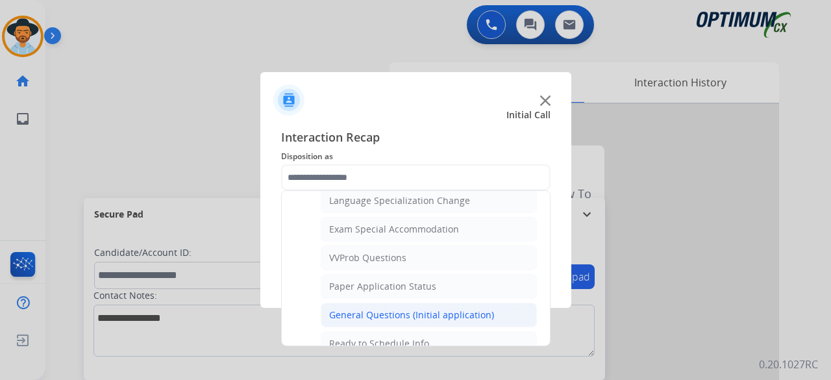
click at [393, 308] on div "General Questions (Initial application)" at bounding box center [411, 314] width 165 height 13
type input "**********"
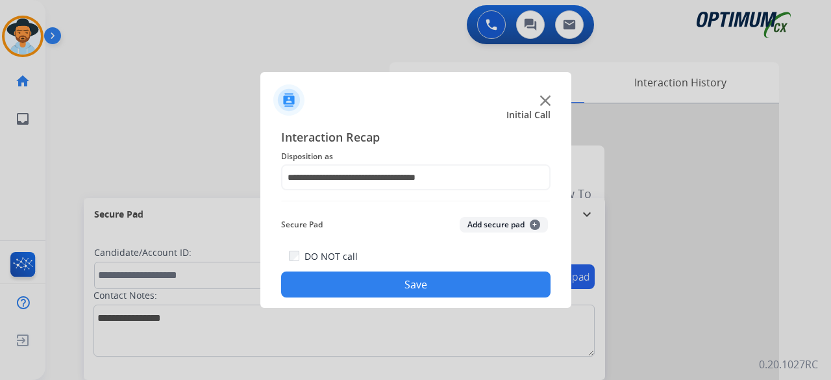
click at [473, 219] on button "Add secure pad +" at bounding box center [504, 225] width 88 height 16
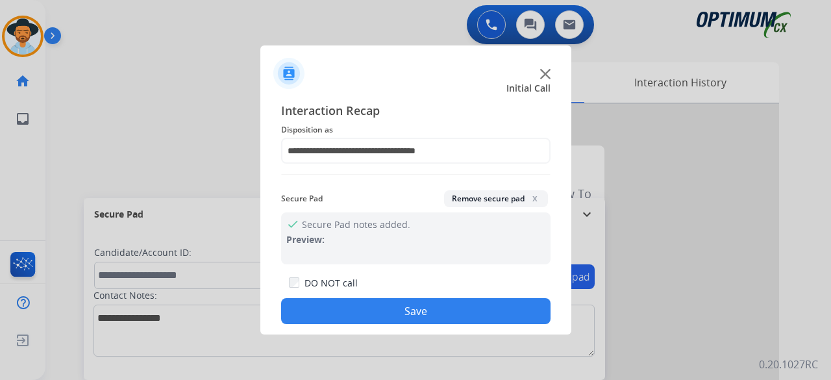
click at [400, 305] on button "Save" at bounding box center [415, 311] width 269 height 26
